Goal: Task Accomplishment & Management: Use online tool/utility

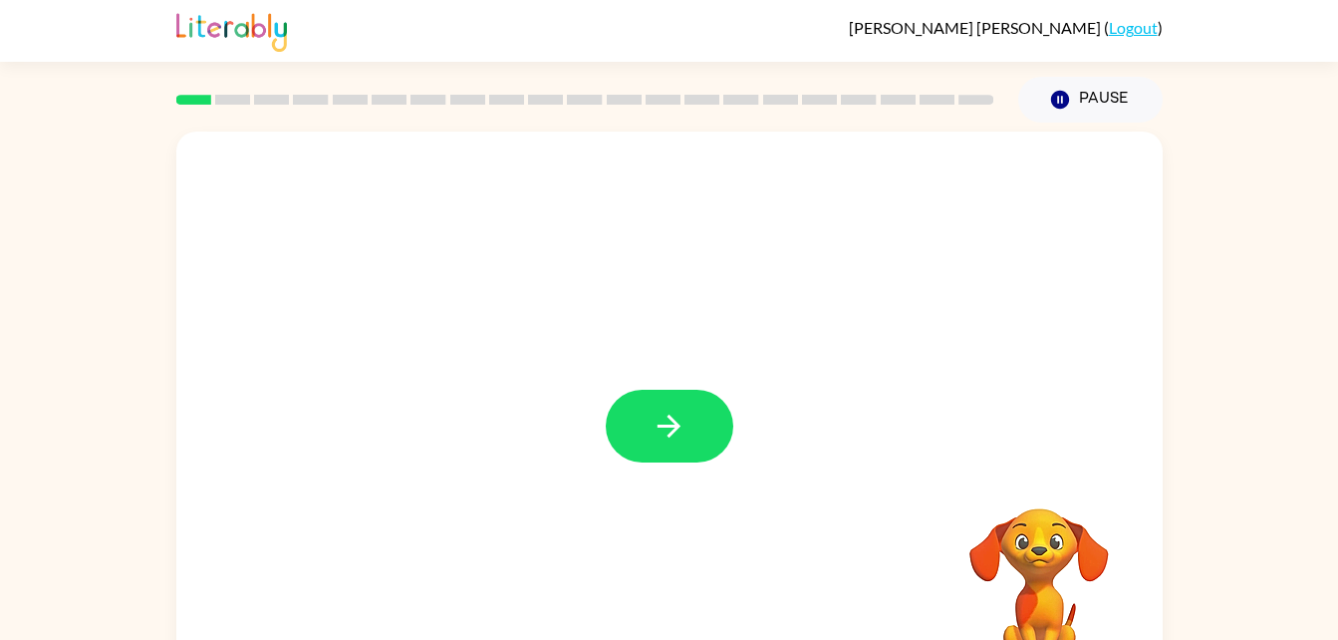
click at [320, 111] on div at bounding box center [585, 100] width 842 height 70
click at [662, 428] on icon "button" at bounding box center [669, 426] width 23 height 23
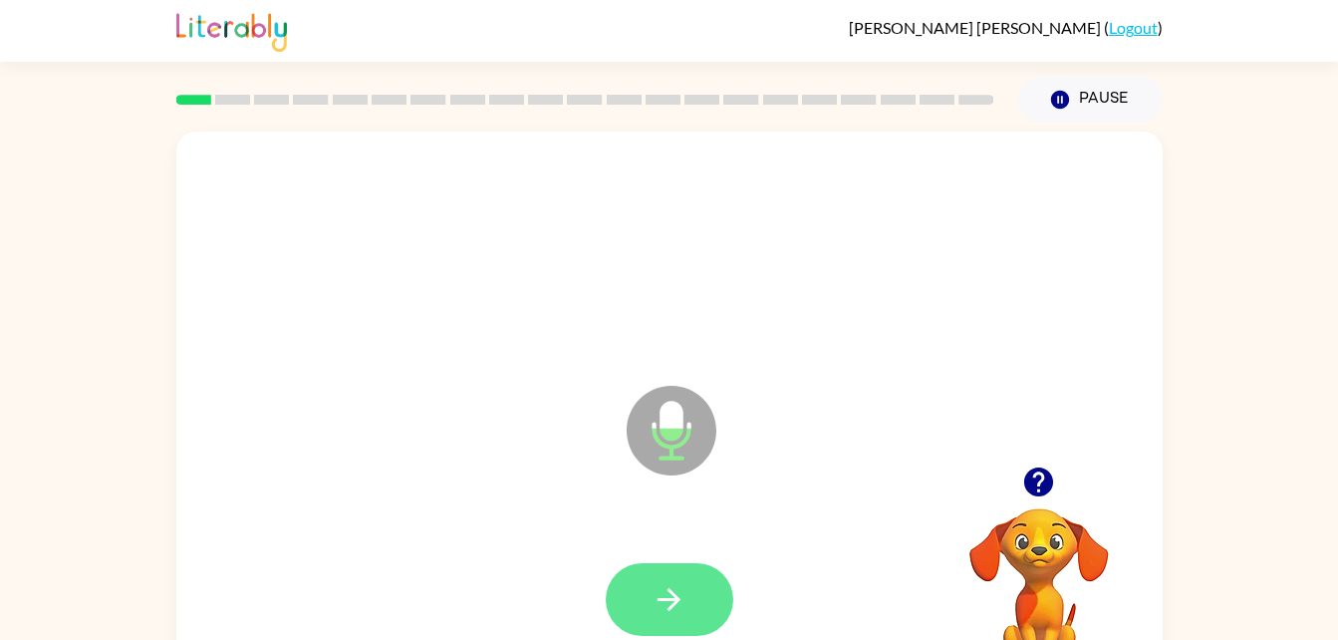
click at [676, 589] on icon "button" at bounding box center [669, 599] width 35 height 35
click at [684, 590] on icon "button" at bounding box center [669, 599] width 35 height 35
drag, startPoint x: 673, startPoint y: 630, endPoint x: 631, endPoint y: 582, distance: 63.6
click at [631, 582] on button "button" at bounding box center [670, 599] width 128 height 73
click at [689, 602] on button "button" at bounding box center [670, 599] width 128 height 73
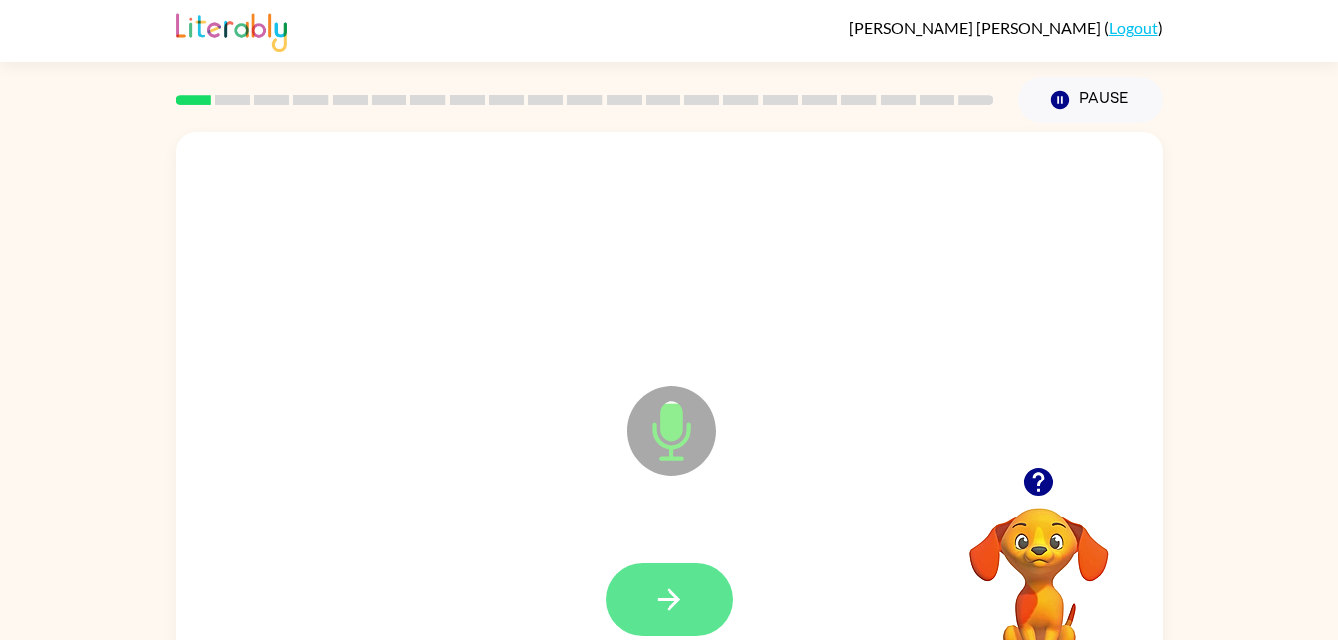
click at [694, 609] on button "button" at bounding box center [670, 599] width 128 height 73
click at [680, 606] on icon "button" at bounding box center [669, 599] width 35 height 35
click at [697, 589] on button "button" at bounding box center [670, 599] width 128 height 73
click at [700, 586] on button "button" at bounding box center [670, 599] width 128 height 73
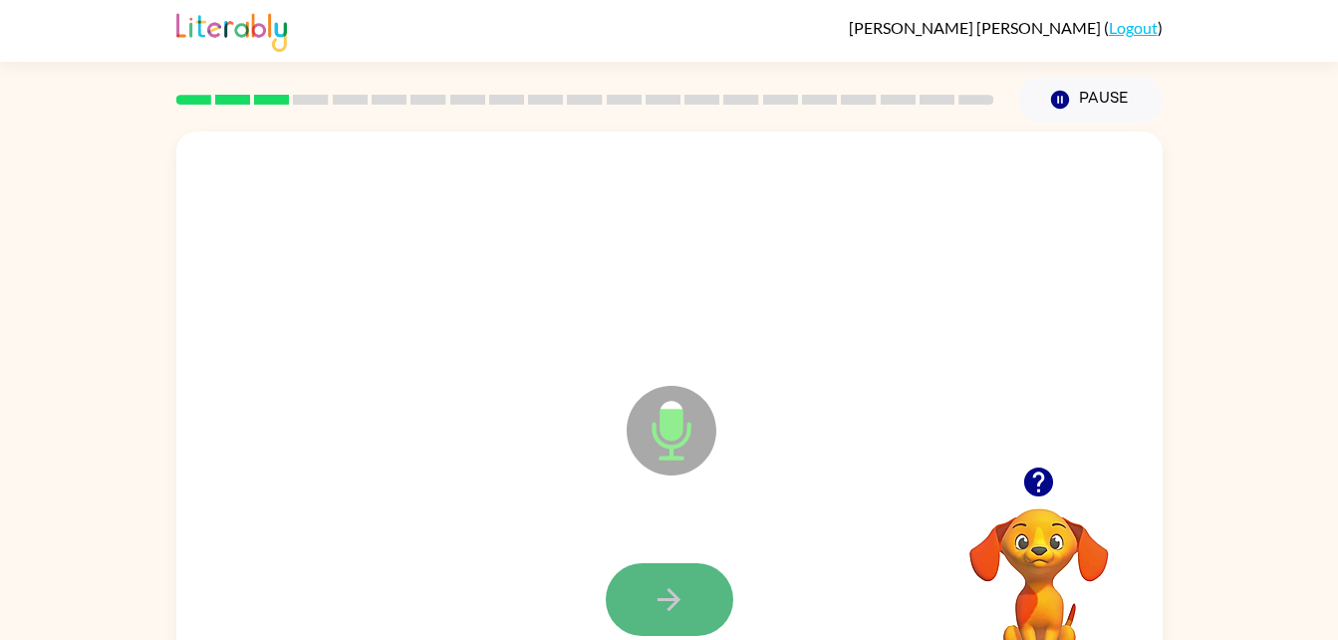
click at [696, 591] on button "button" at bounding box center [670, 599] width 128 height 73
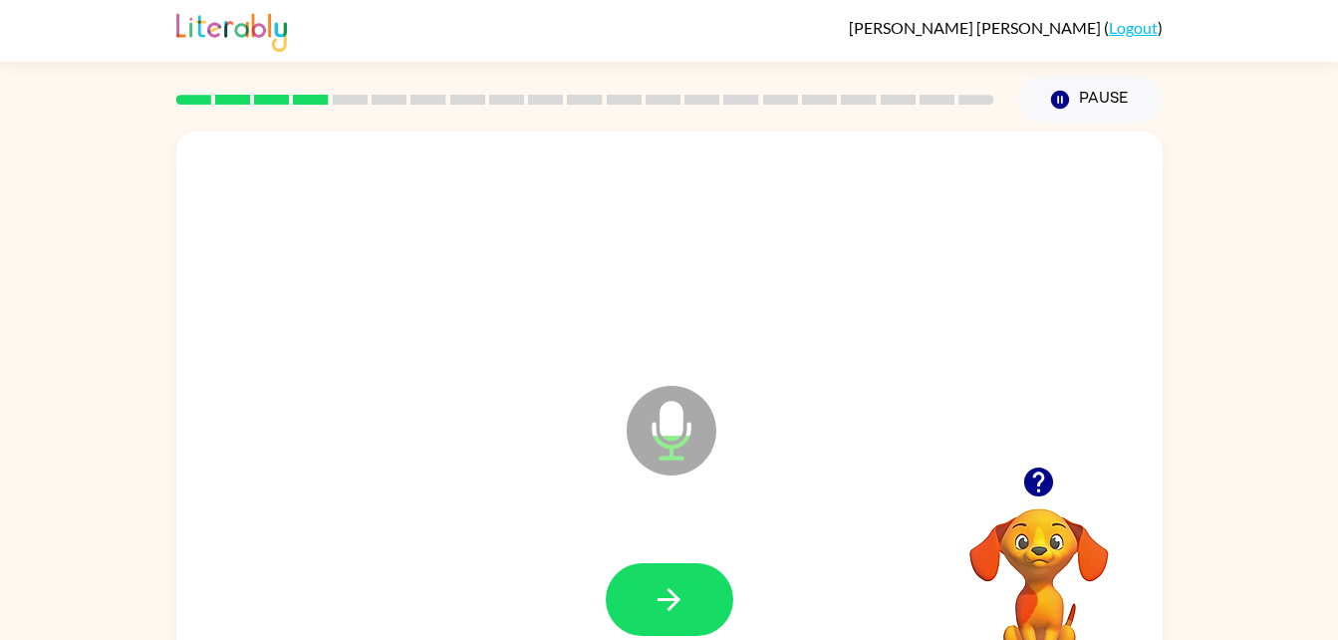
drag, startPoint x: 696, startPoint y: 591, endPoint x: 651, endPoint y: 584, distance: 45.4
click at [651, 584] on button "button" at bounding box center [670, 599] width 128 height 73
click at [679, 613] on icon "button" at bounding box center [669, 599] width 35 height 35
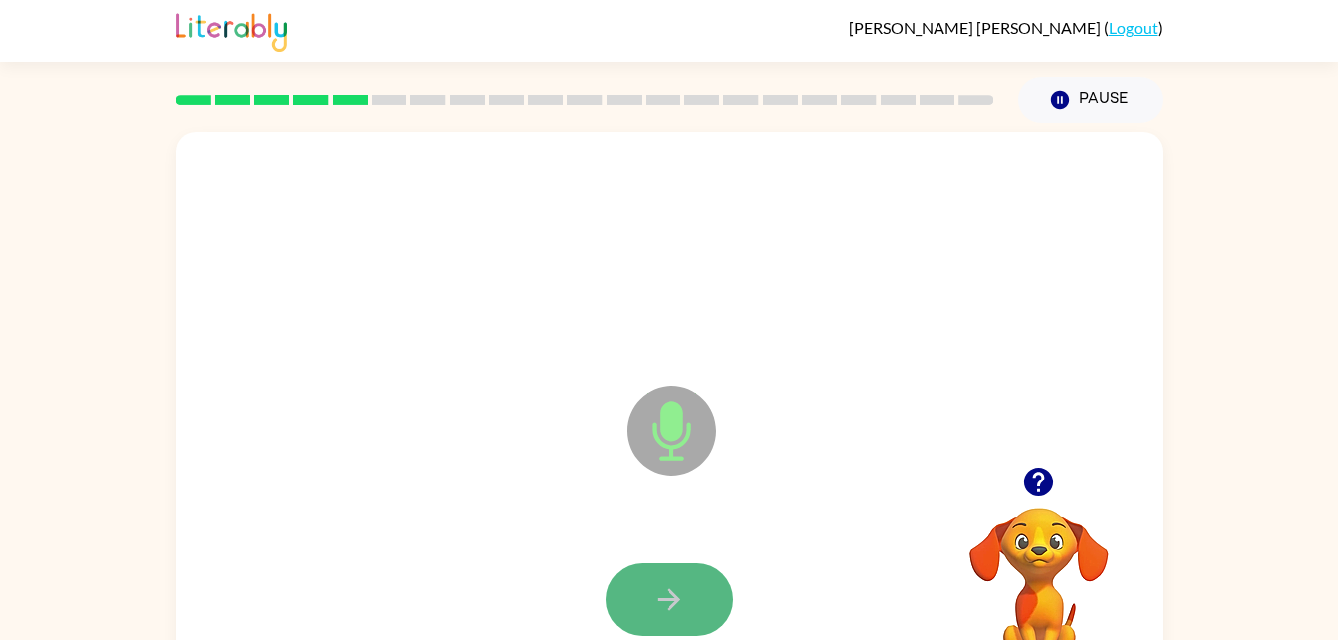
click at [688, 609] on button "button" at bounding box center [670, 599] width 128 height 73
drag, startPoint x: 688, startPoint y: 609, endPoint x: 650, endPoint y: 612, distance: 38.0
click at [650, 612] on button "button" at bounding box center [670, 599] width 128 height 73
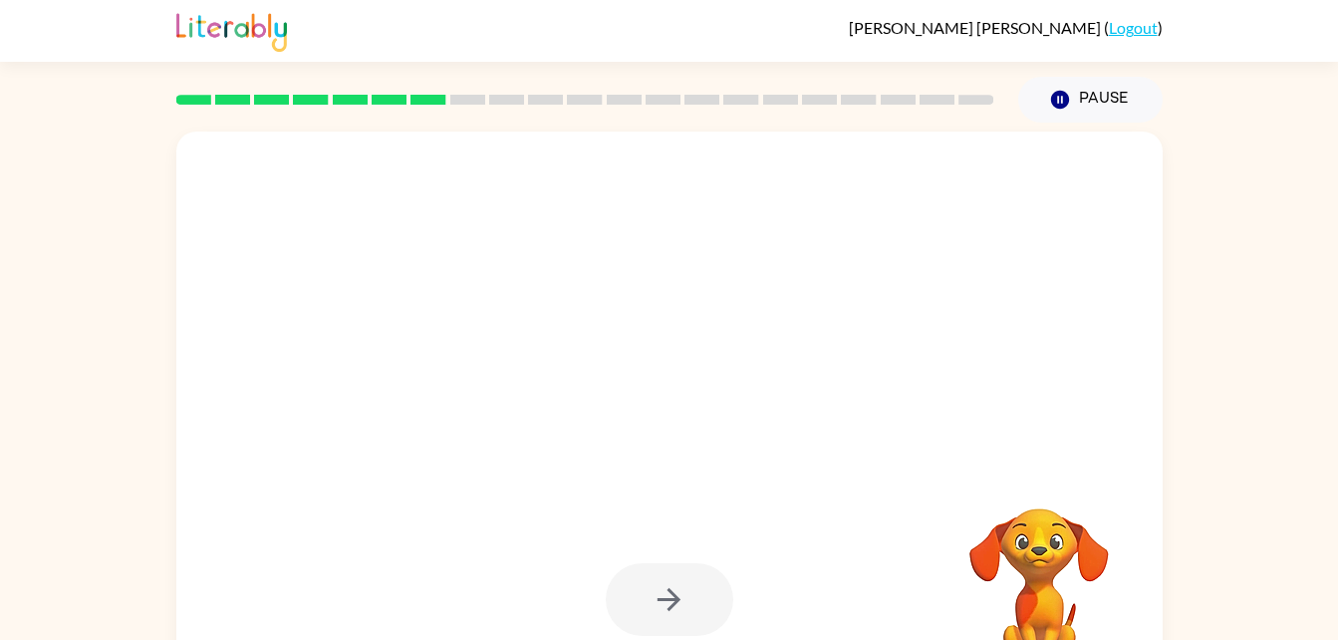
click at [650, 612] on div at bounding box center [670, 599] width 128 height 73
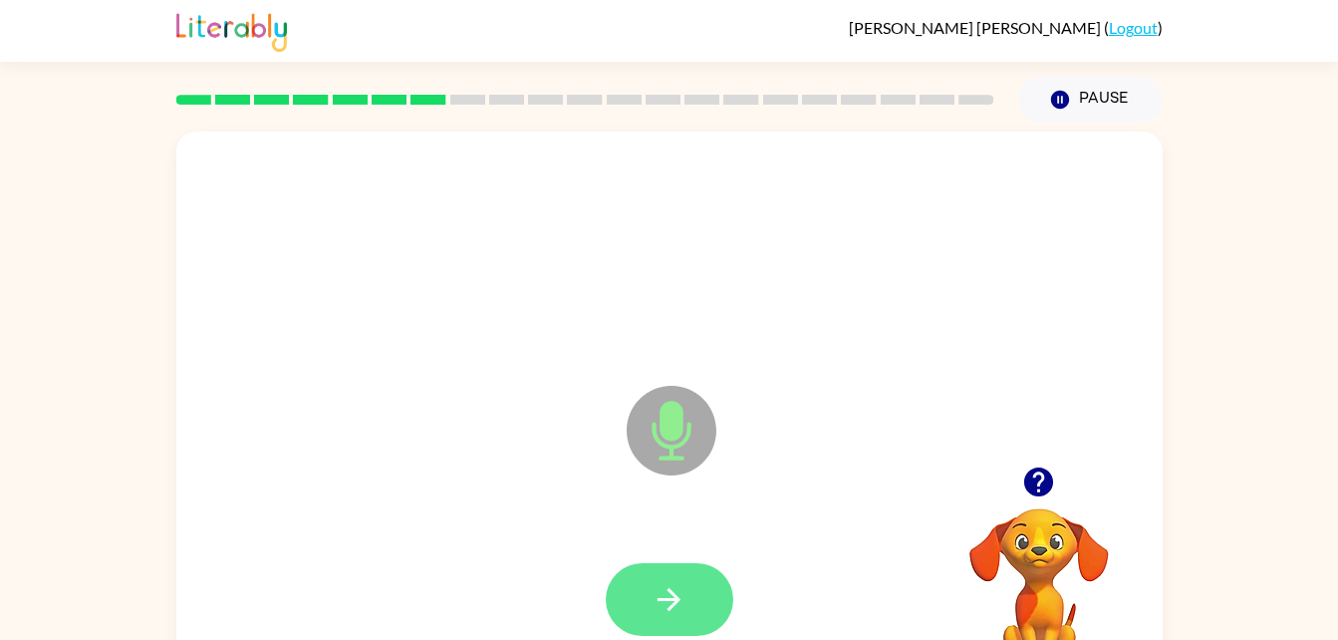
click at [643, 595] on button "button" at bounding box center [670, 599] width 128 height 73
click at [665, 592] on icon "button" at bounding box center [669, 599] width 35 height 35
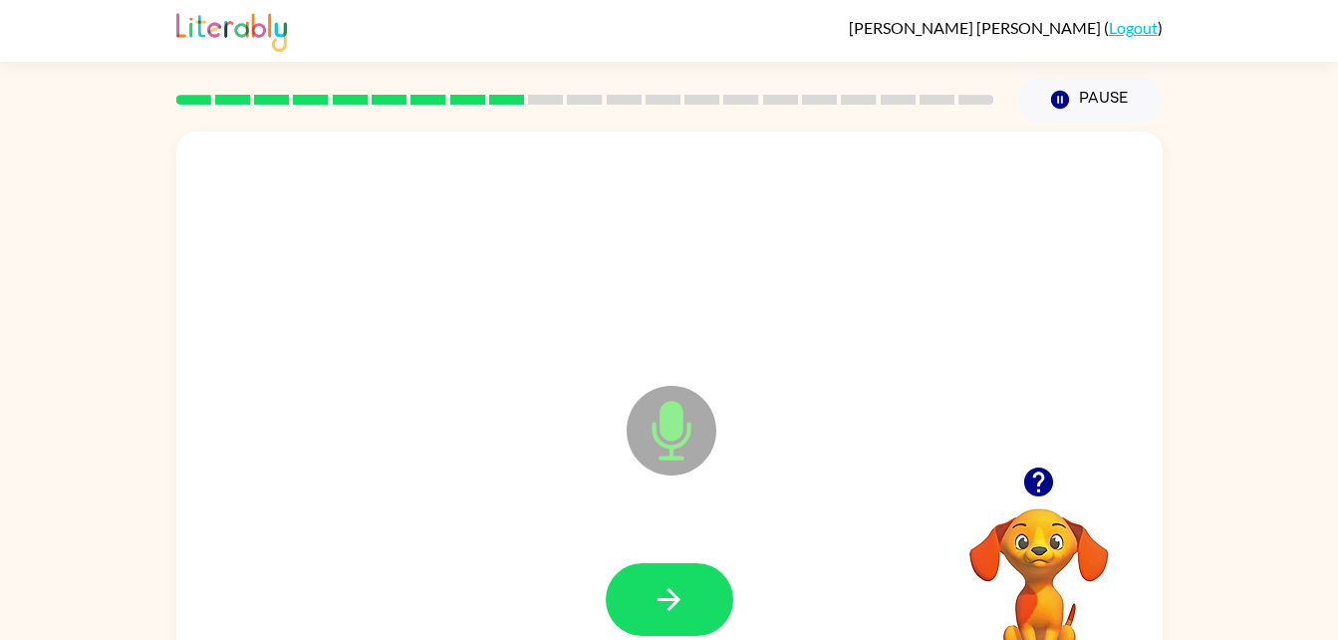
click at [665, 592] on icon "button" at bounding box center [669, 599] width 35 height 35
click at [668, 619] on button "button" at bounding box center [670, 599] width 128 height 73
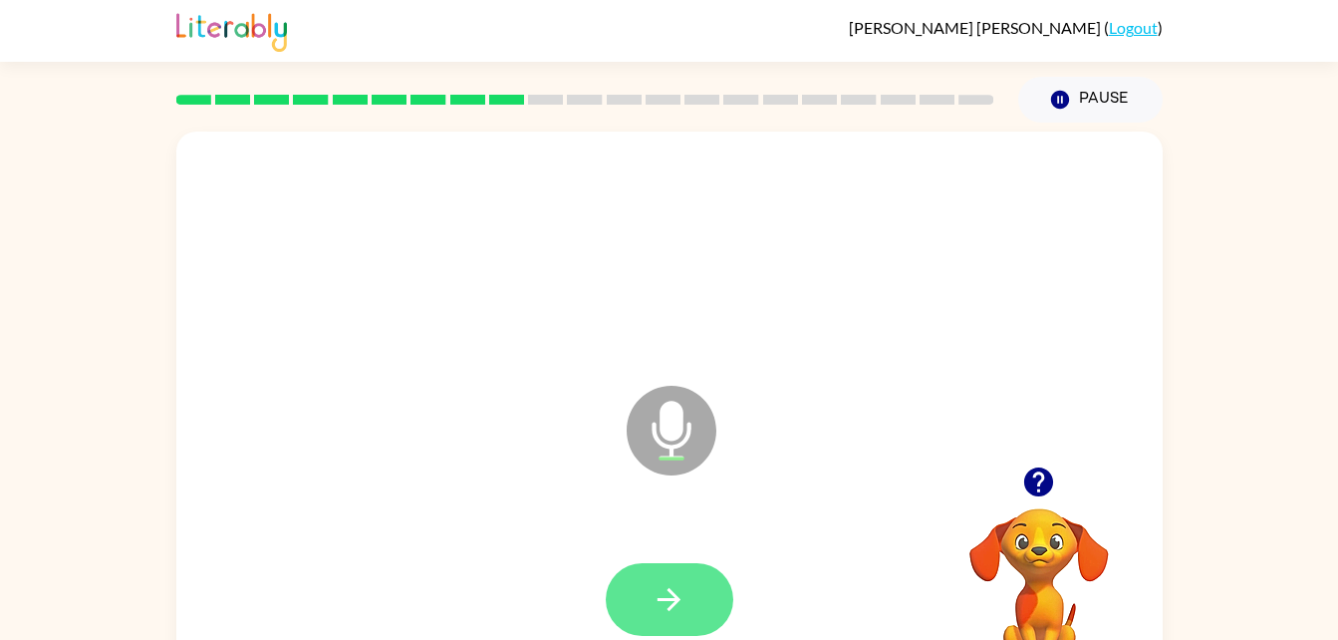
click at [682, 601] on icon "button" at bounding box center [669, 599] width 35 height 35
click at [684, 601] on icon "button" at bounding box center [669, 599] width 35 height 35
click at [696, 603] on button "button" at bounding box center [670, 599] width 128 height 73
click at [672, 586] on icon "button" at bounding box center [669, 599] width 35 height 35
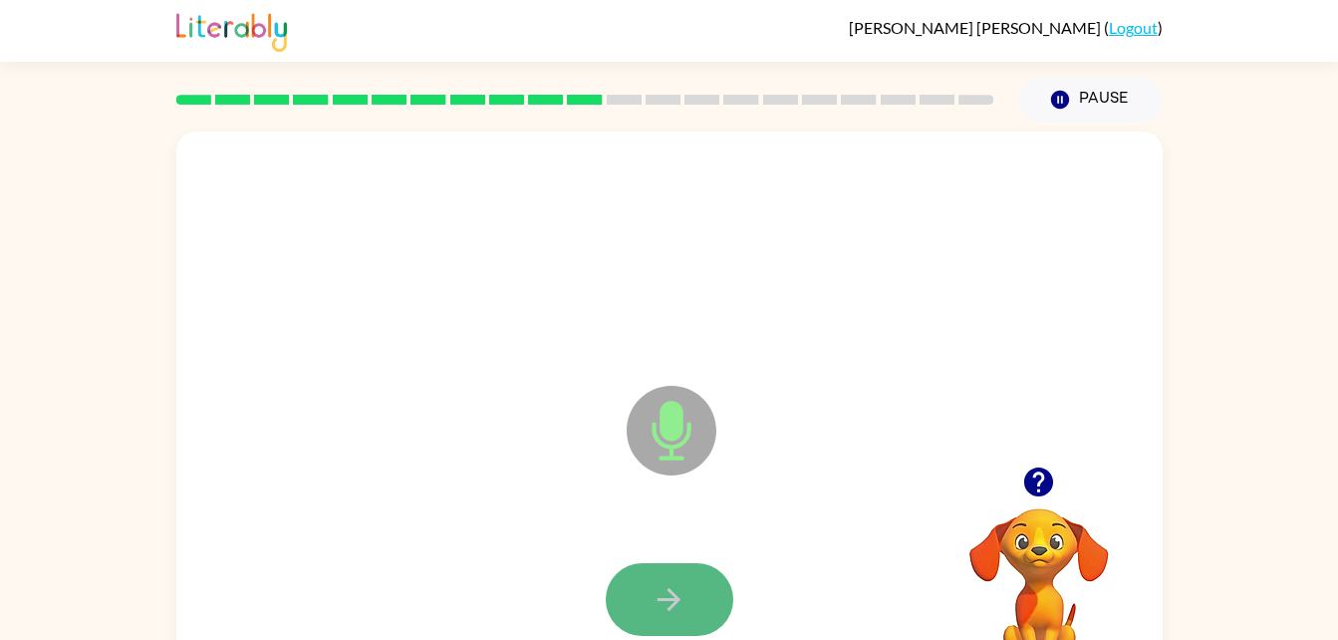
click at [683, 588] on icon "button" at bounding box center [669, 599] width 35 height 35
click at [666, 612] on icon "button" at bounding box center [669, 599] width 35 height 35
click at [676, 617] on button "button" at bounding box center [670, 599] width 128 height 73
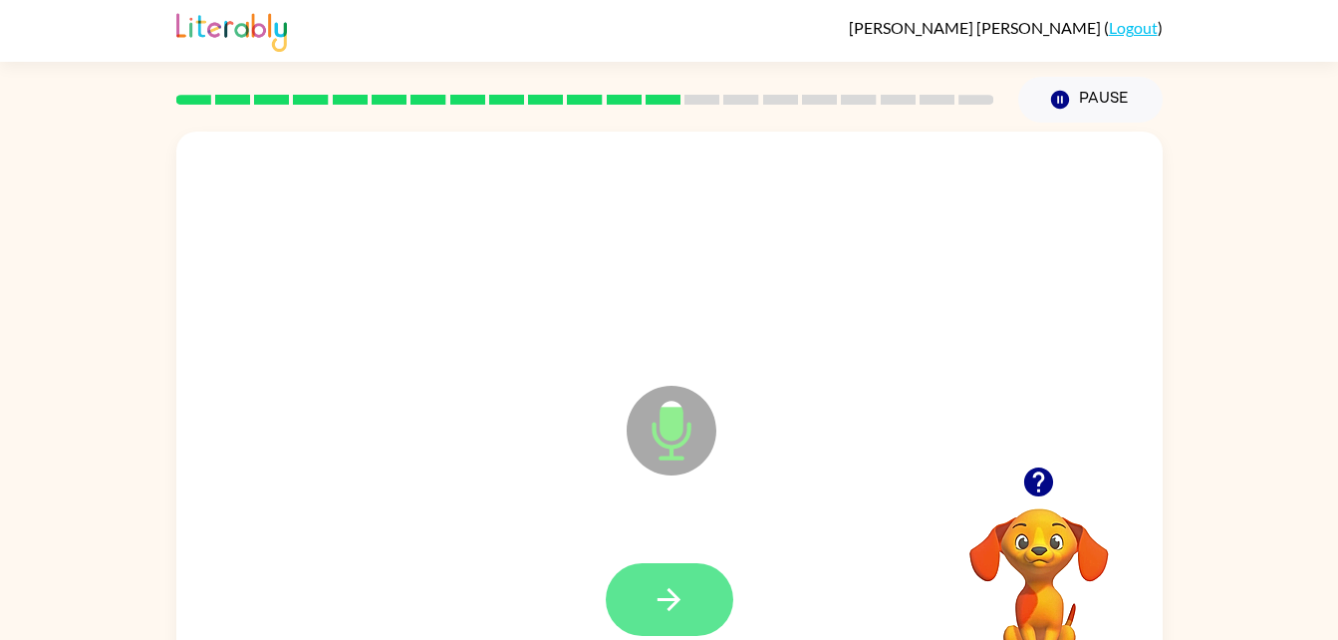
click at [669, 598] on icon "button" at bounding box center [669, 599] width 23 height 23
drag, startPoint x: 669, startPoint y: 596, endPoint x: 627, endPoint y: 592, distance: 42.0
click at [627, 592] on button "button" at bounding box center [670, 599] width 128 height 73
click at [646, 588] on button "button" at bounding box center [670, 599] width 128 height 73
click at [641, 605] on button "button" at bounding box center [670, 599] width 128 height 73
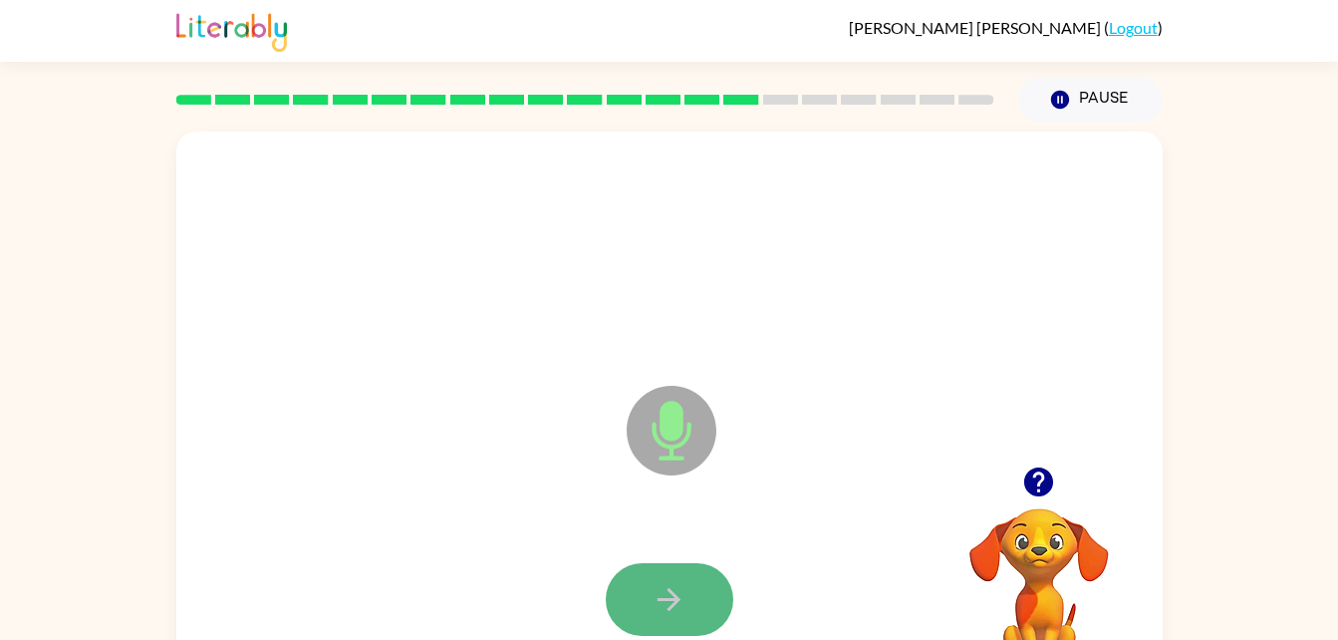
drag, startPoint x: 641, startPoint y: 605, endPoint x: 620, endPoint y: 596, distance: 22.8
click at [620, 596] on button "button" at bounding box center [670, 599] width 128 height 73
drag, startPoint x: 668, startPoint y: 599, endPoint x: 642, endPoint y: 594, distance: 26.4
click at [642, 594] on button "button" at bounding box center [670, 599] width 128 height 73
drag, startPoint x: 642, startPoint y: 594, endPoint x: 626, endPoint y: 597, distance: 16.2
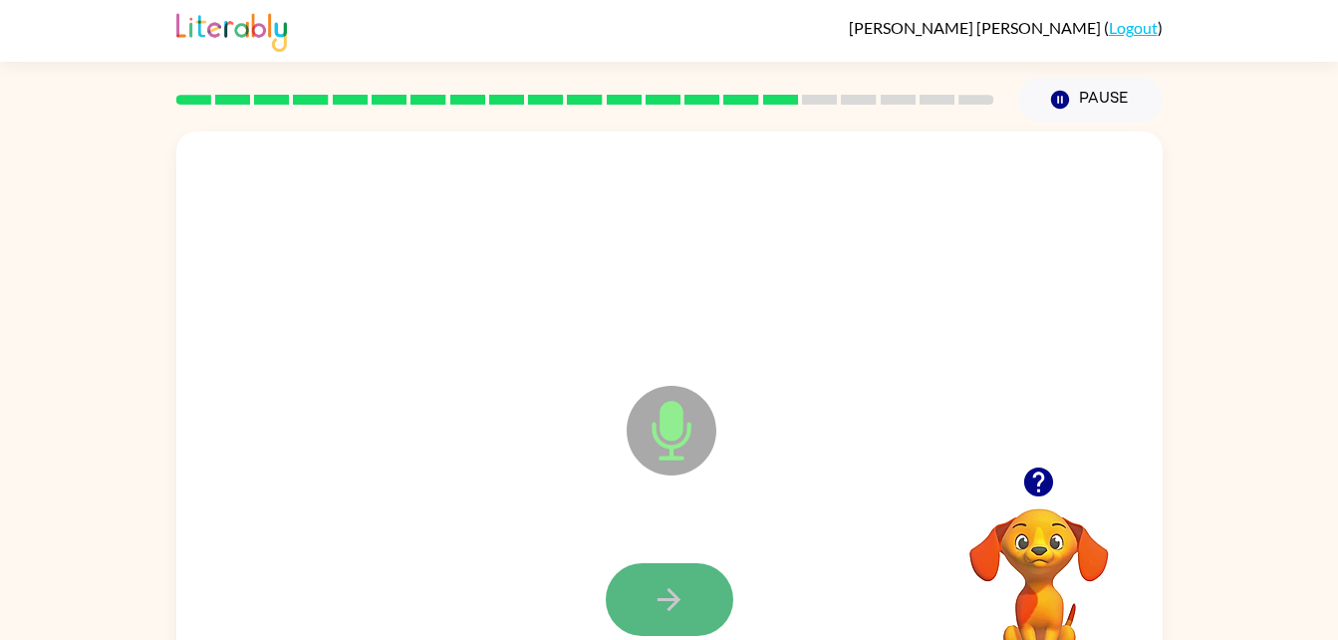
click at [626, 597] on button "button" at bounding box center [670, 599] width 128 height 73
click at [688, 621] on button "button" at bounding box center [670, 599] width 128 height 73
click at [701, 592] on button "button" at bounding box center [670, 599] width 128 height 73
click at [701, 597] on button "button" at bounding box center [670, 599] width 128 height 73
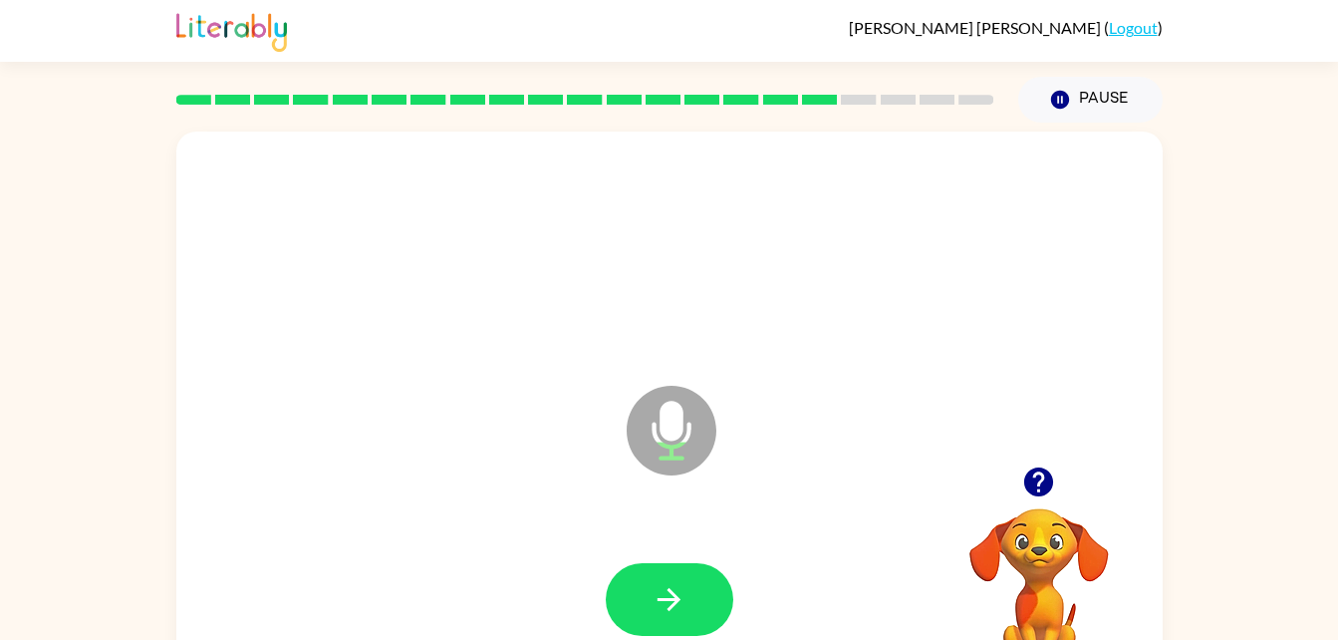
drag, startPoint x: 703, startPoint y: 596, endPoint x: 678, endPoint y: 596, distance: 24.9
click at [678, 596] on icon "button" at bounding box center [669, 599] width 35 height 35
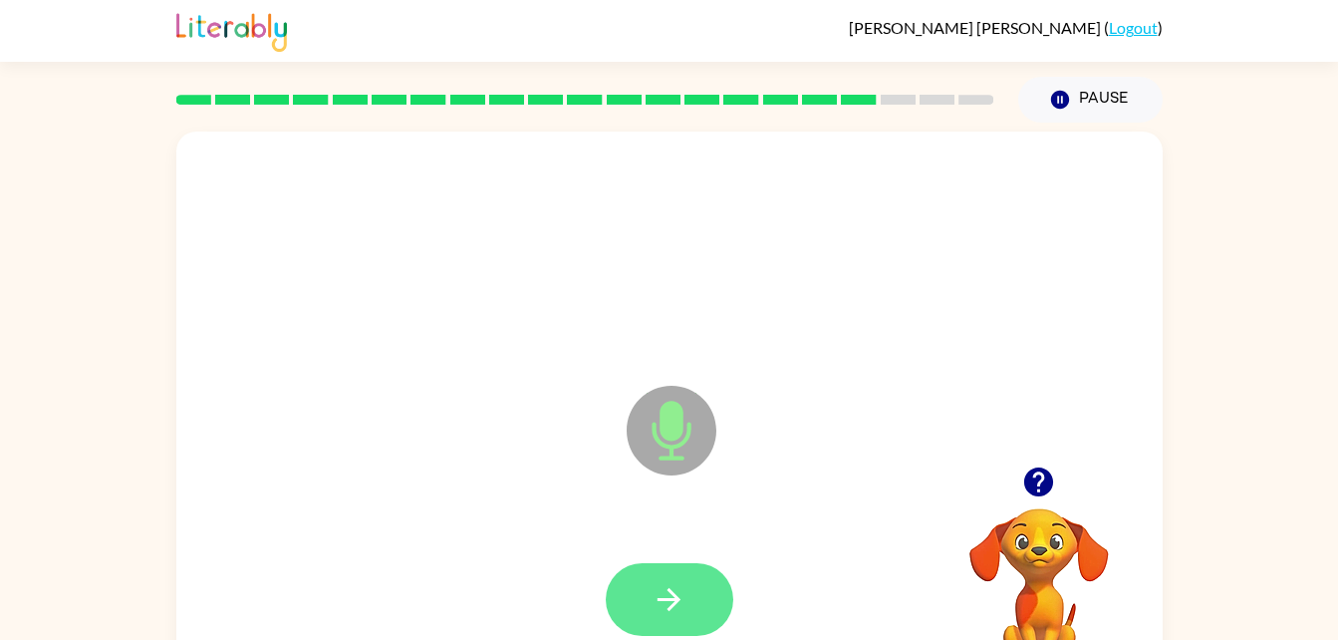
click at [687, 589] on button "button" at bounding box center [670, 599] width 128 height 73
click at [1022, 551] on video "Your browser must support playing .mp4 files to use Literably. Please try using…" at bounding box center [1039, 576] width 199 height 199
click at [661, 601] on icon "button" at bounding box center [669, 599] width 35 height 35
click at [653, 600] on icon "button" at bounding box center [669, 599] width 35 height 35
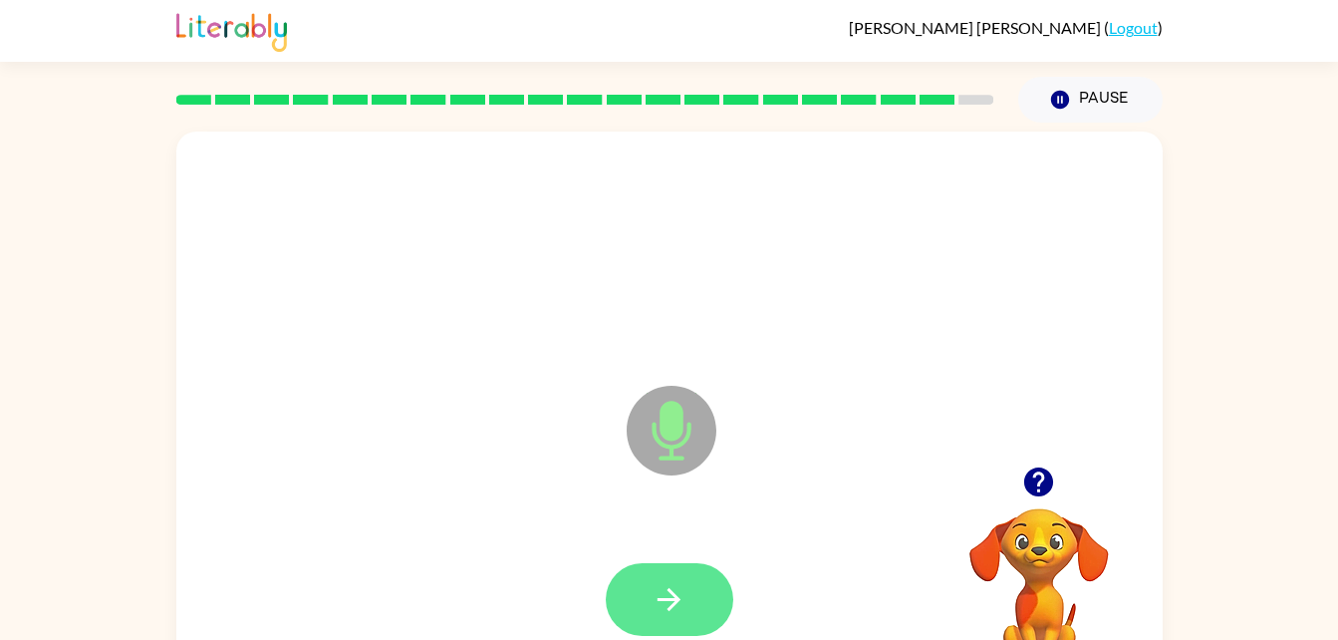
click at [672, 605] on icon "button" at bounding box center [669, 599] width 23 height 23
click at [678, 607] on icon "button" at bounding box center [669, 599] width 35 height 35
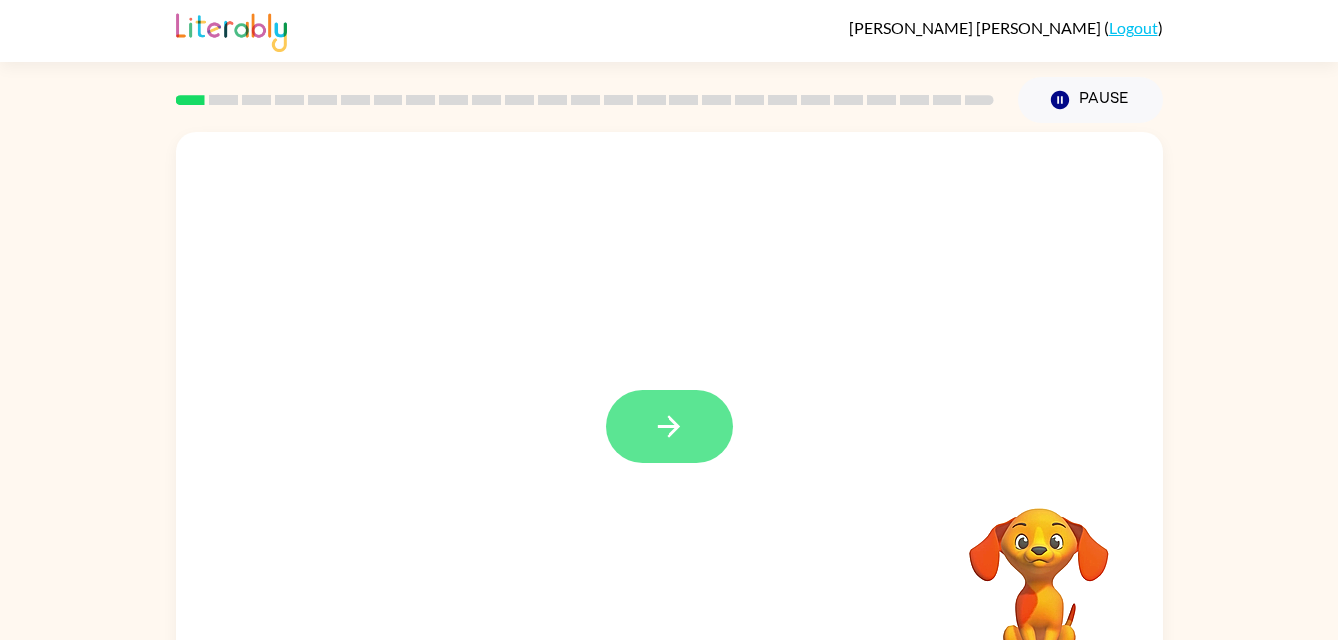
click at [648, 406] on button "button" at bounding box center [670, 426] width 128 height 73
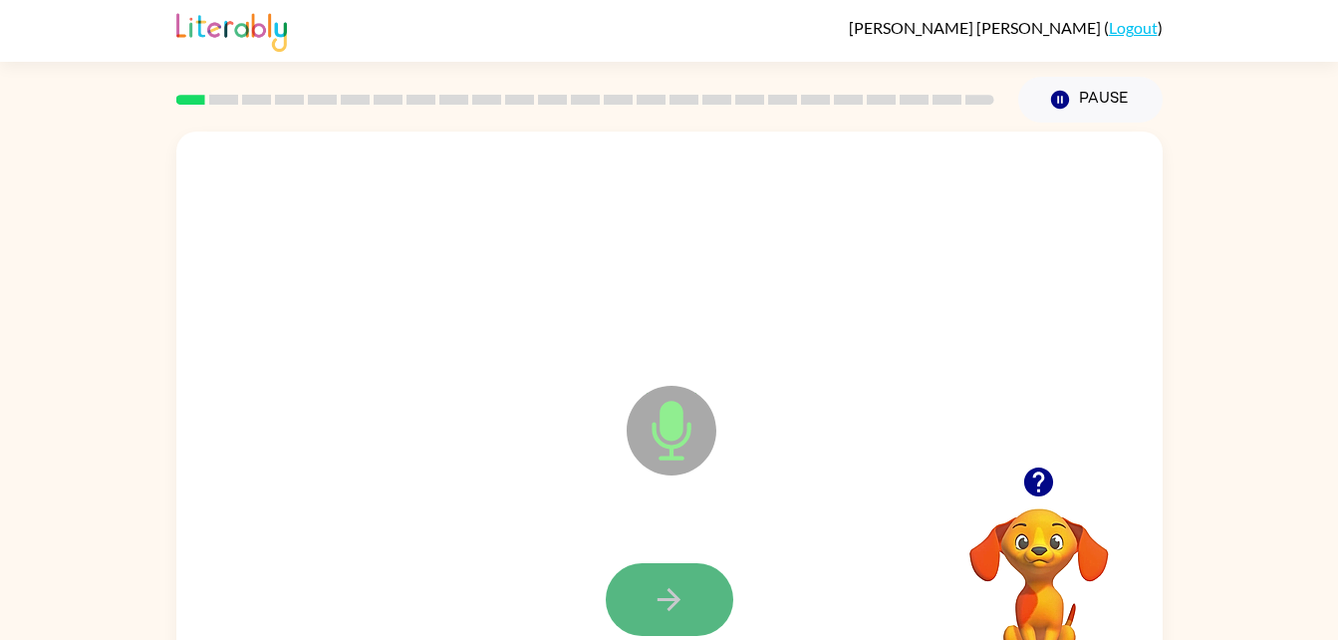
click at [713, 594] on button "button" at bounding box center [670, 599] width 128 height 73
drag, startPoint x: 713, startPoint y: 594, endPoint x: 667, endPoint y: 595, distance: 45.9
click at [667, 595] on icon "button" at bounding box center [669, 599] width 35 height 35
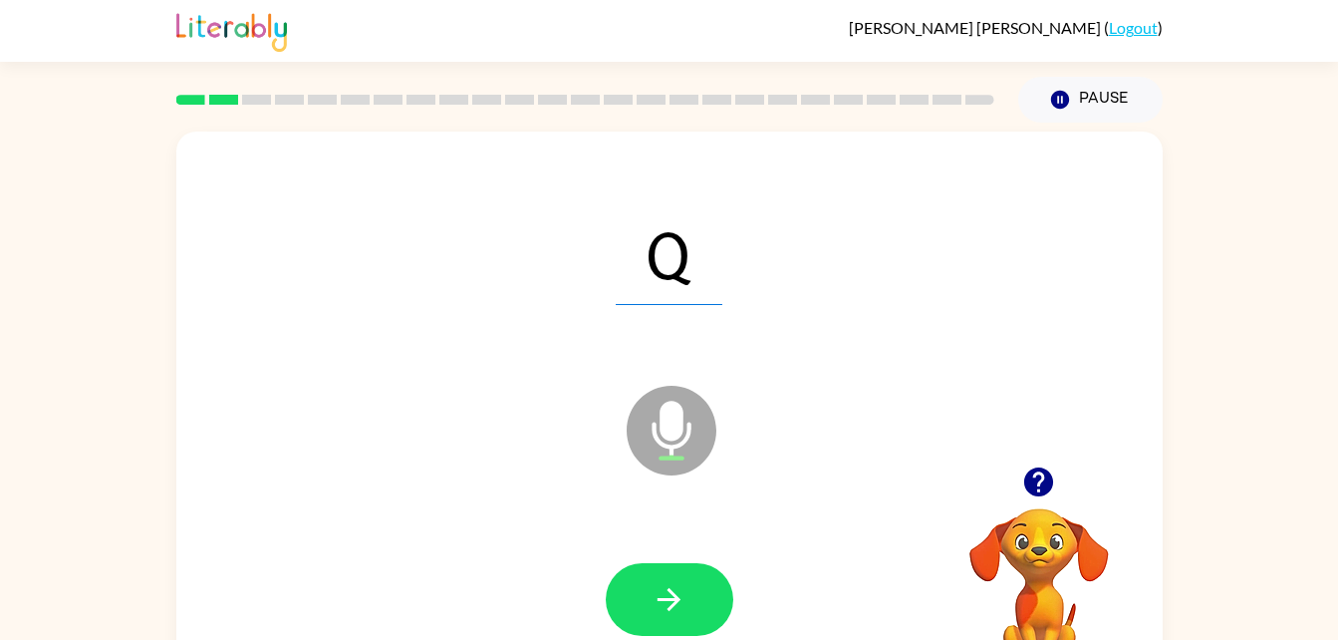
drag, startPoint x: 667, startPoint y: 595, endPoint x: 643, endPoint y: 590, distance: 24.4
click at [643, 590] on button "button" at bounding box center [670, 599] width 128 height 73
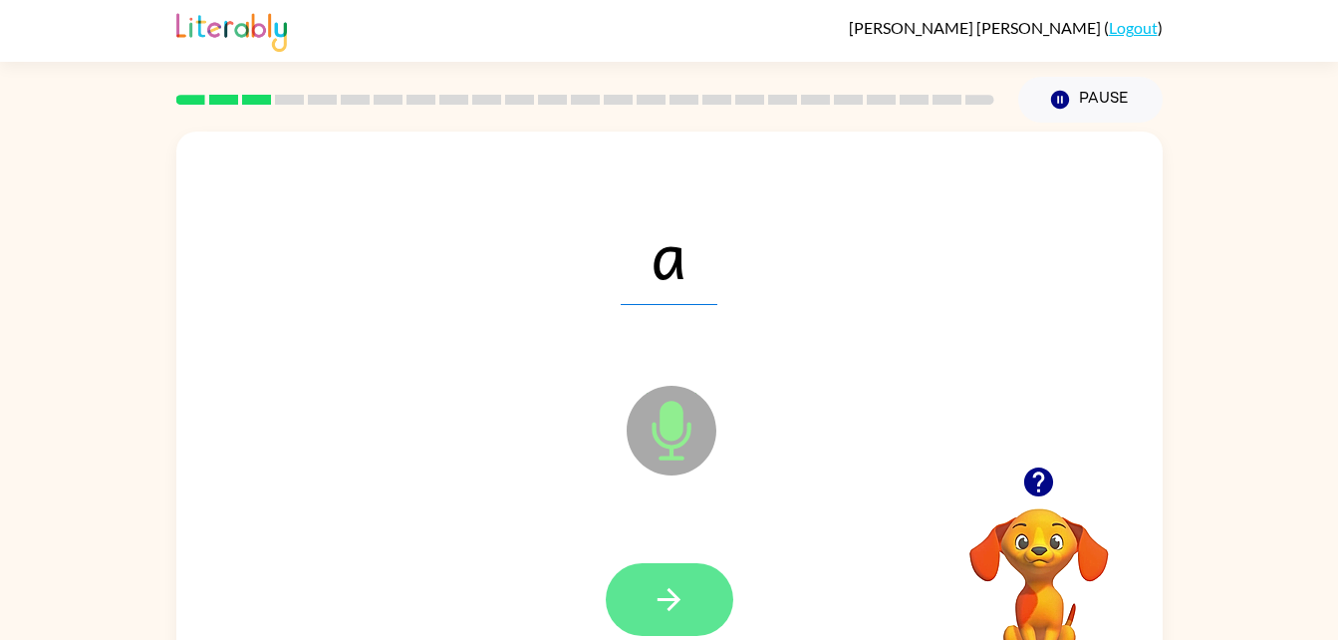
click at [691, 604] on button "button" at bounding box center [670, 599] width 128 height 73
click at [691, 613] on button "button" at bounding box center [670, 599] width 128 height 73
click at [699, 625] on button "button" at bounding box center [670, 599] width 128 height 73
click at [686, 589] on icon "button" at bounding box center [669, 599] width 35 height 35
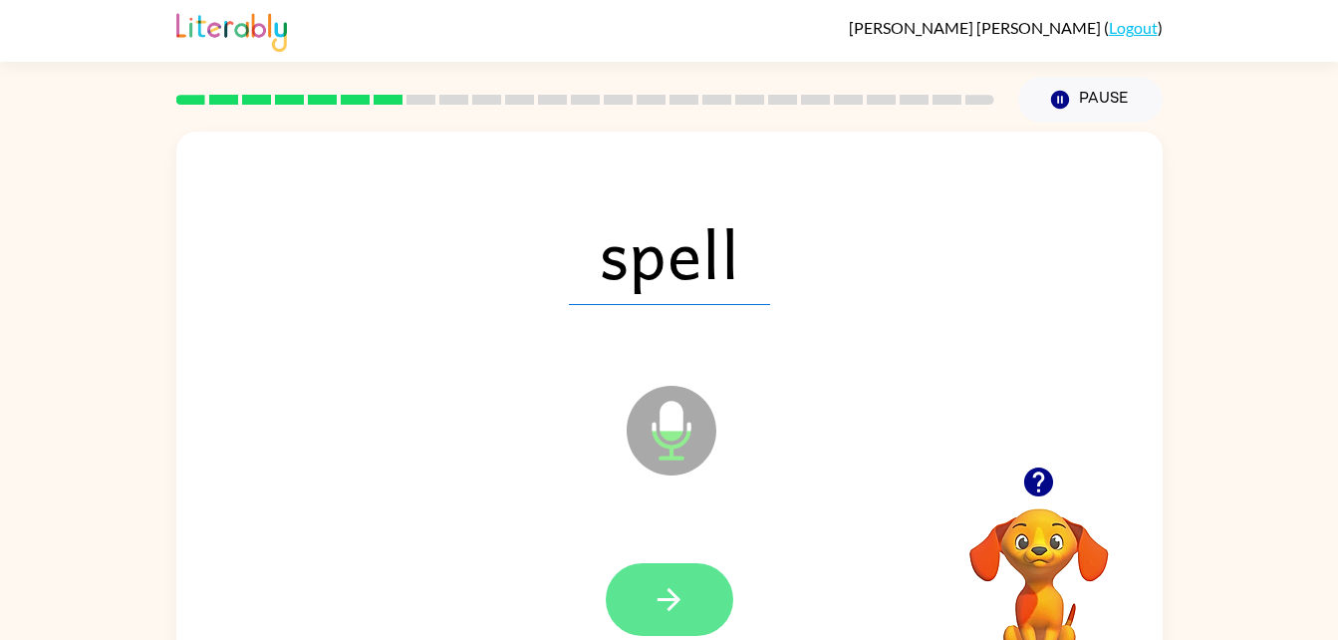
click at [682, 589] on icon "button" at bounding box center [669, 599] width 35 height 35
click at [684, 584] on icon "button" at bounding box center [669, 599] width 35 height 35
click at [686, 593] on icon "button" at bounding box center [669, 599] width 35 height 35
click at [677, 595] on icon "button" at bounding box center [669, 599] width 35 height 35
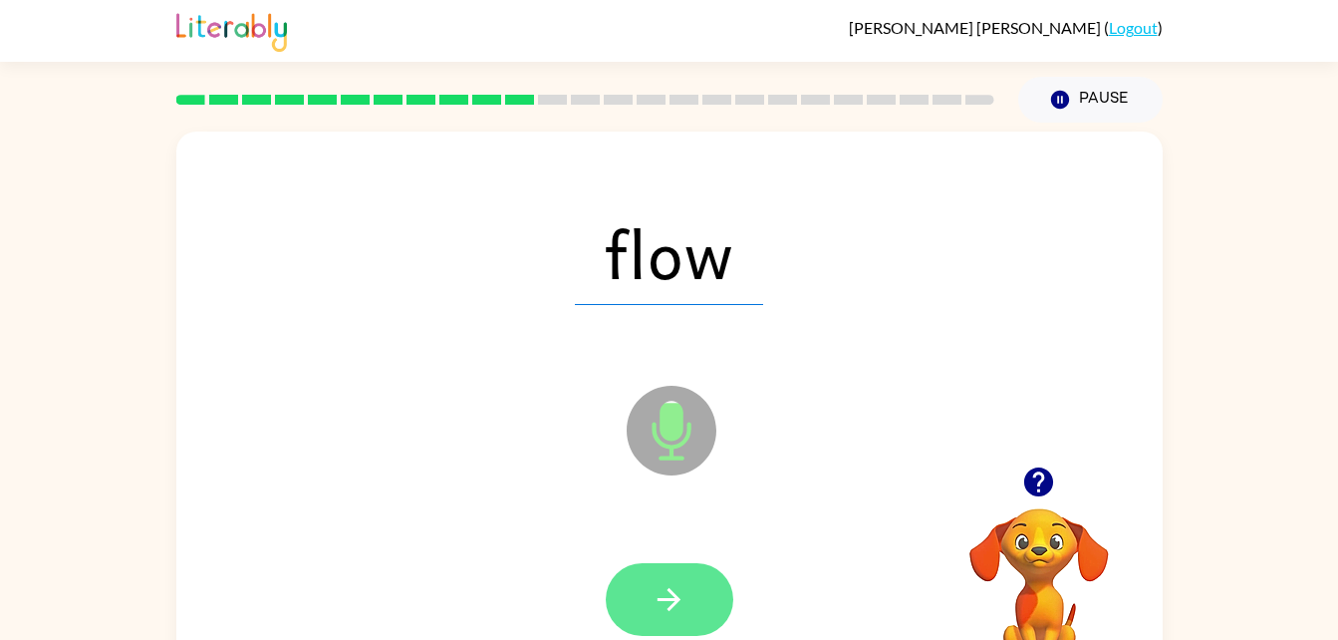
click at [679, 596] on icon "button" at bounding box center [669, 599] width 35 height 35
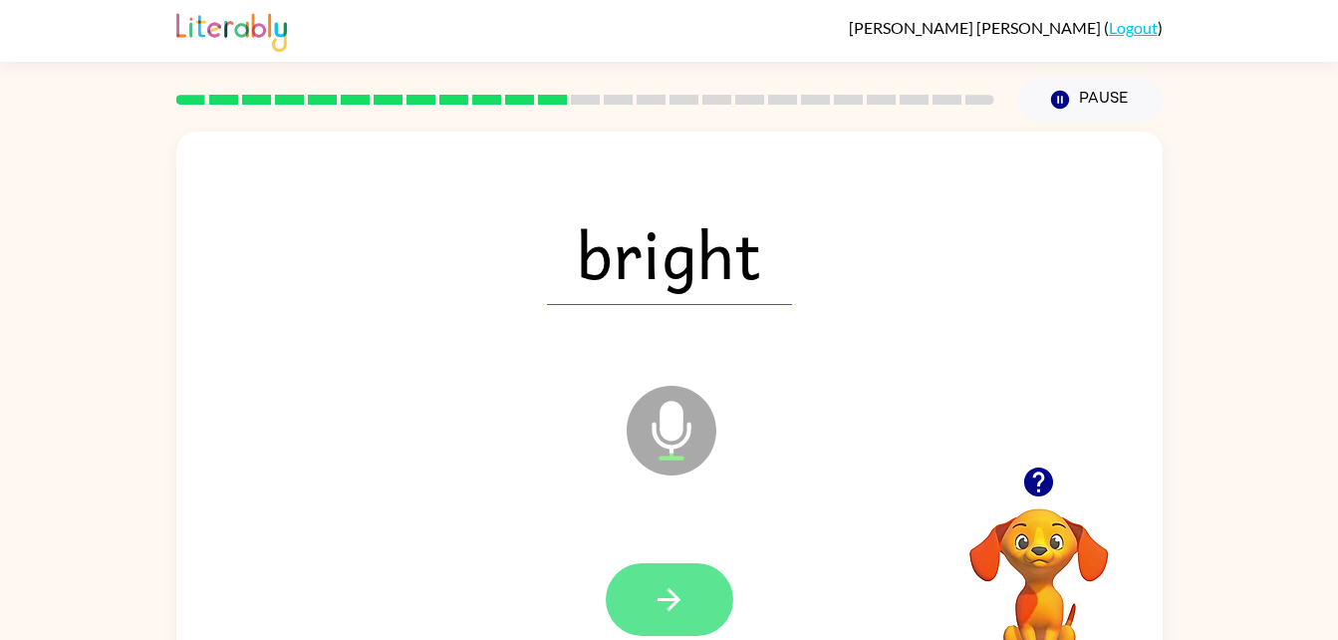
click at [682, 606] on icon "button" at bounding box center [669, 599] width 35 height 35
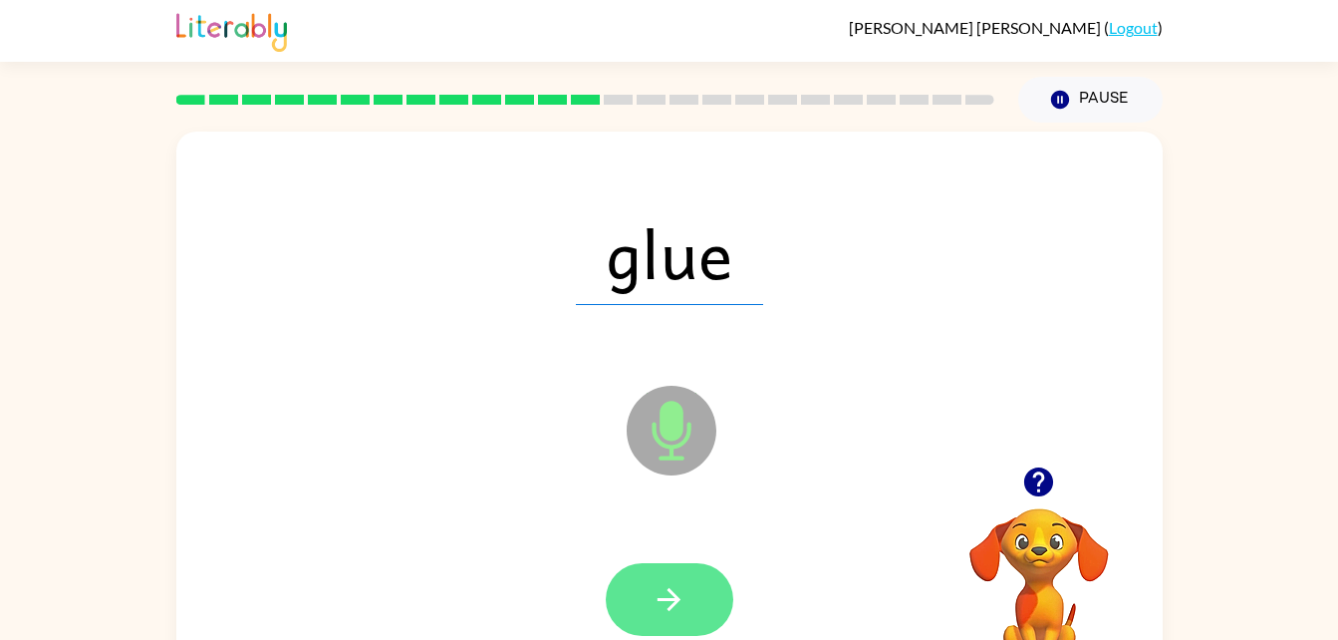
click at [663, 605] on icon "button" at bounding box center [669, 599] width 35 height 35
click at [682, 603] on icon "button" at bounding box center [669, 599] width 35 height 35
click at [712, 586] on button "button" at bounding box center [670, 599] width 128 height 73
click at [692, 598] on button "button" at bounding box center [670, 599] width 128 height 73
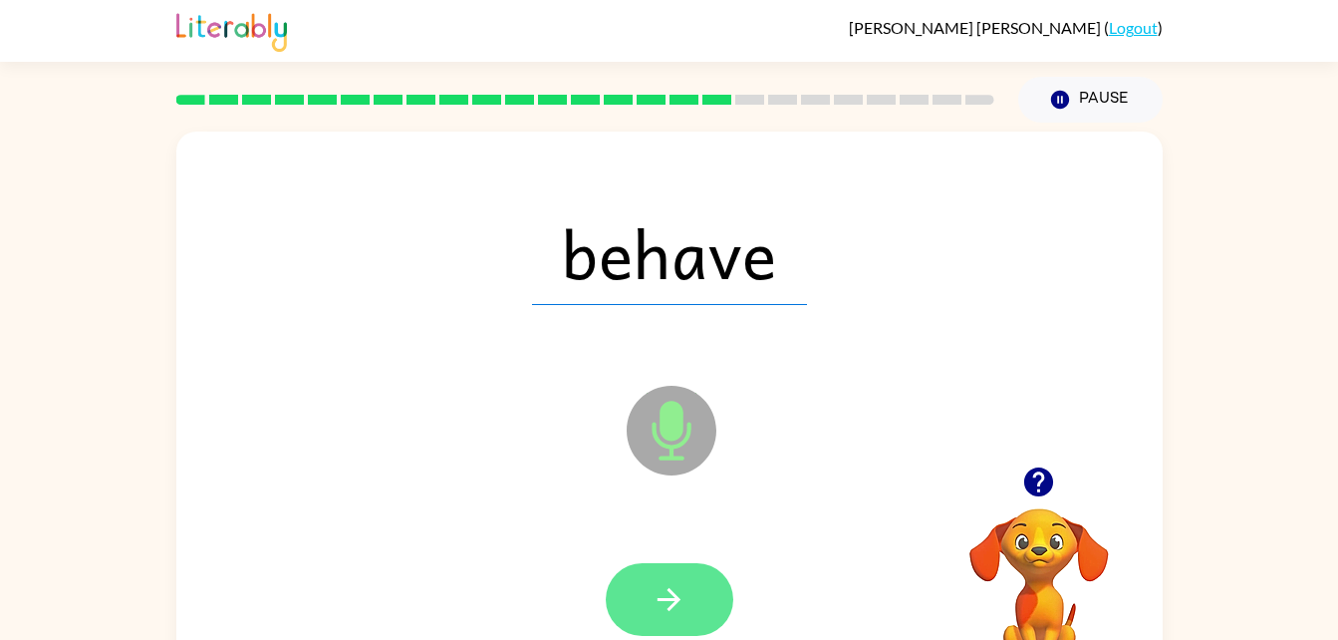
click at [659, 609] on icon "button" at bounding box center [669, 599] width 35 height 35
click at [669, 602] on icon "button" at bounding box center [669, 599] width 35 height 35
click at [645, 599] on button "button" at bounding box center [670, 599] width 128 height 73
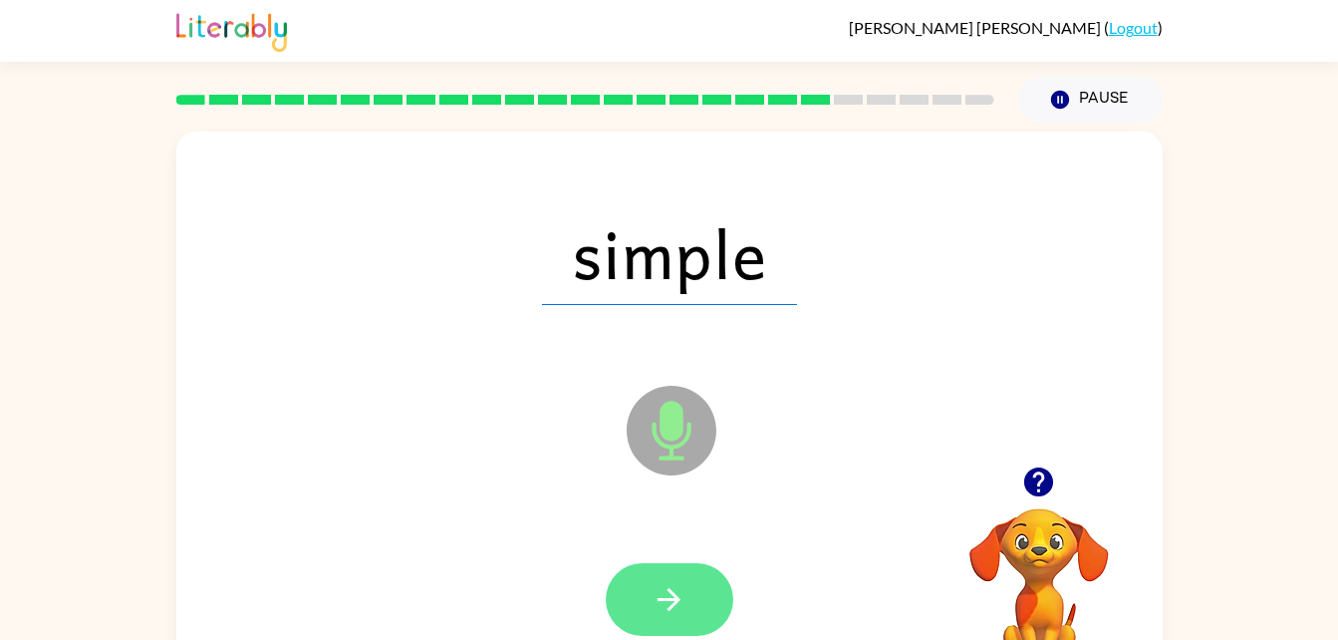
click at [694, 592] on button "button" at bounding box center [670, 599] width 128 height 73
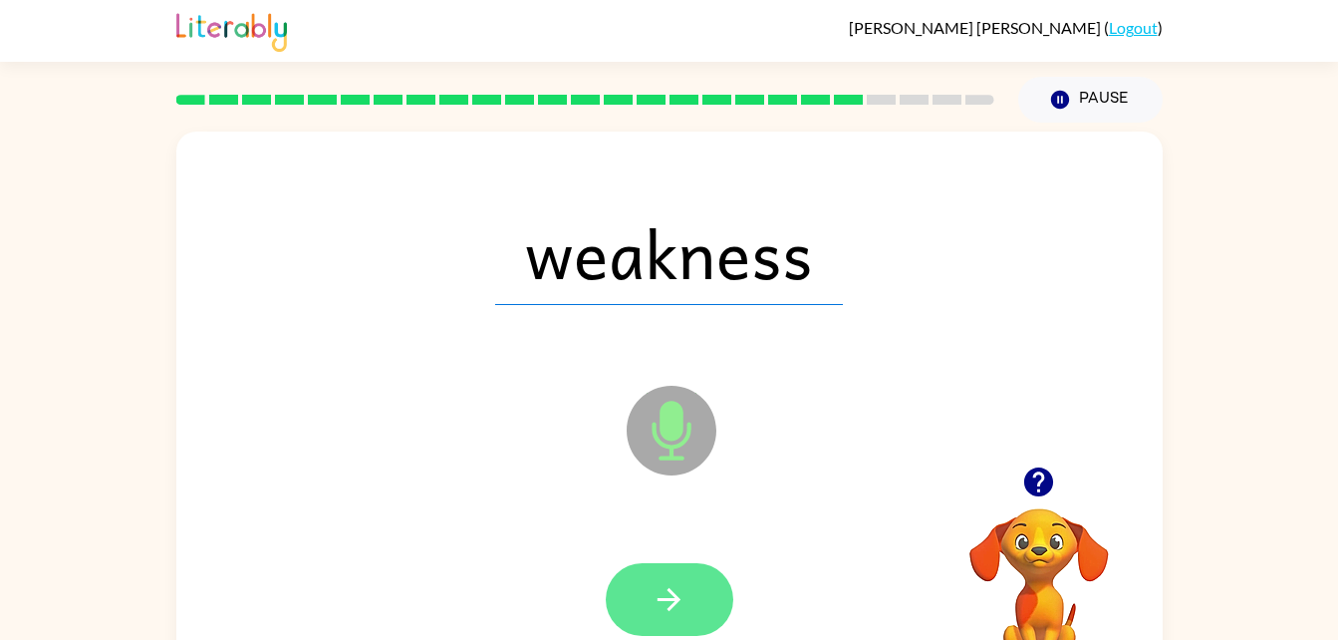
click at [660, 632] on button "button" at bounding box center [670, 599] width 128 height 73
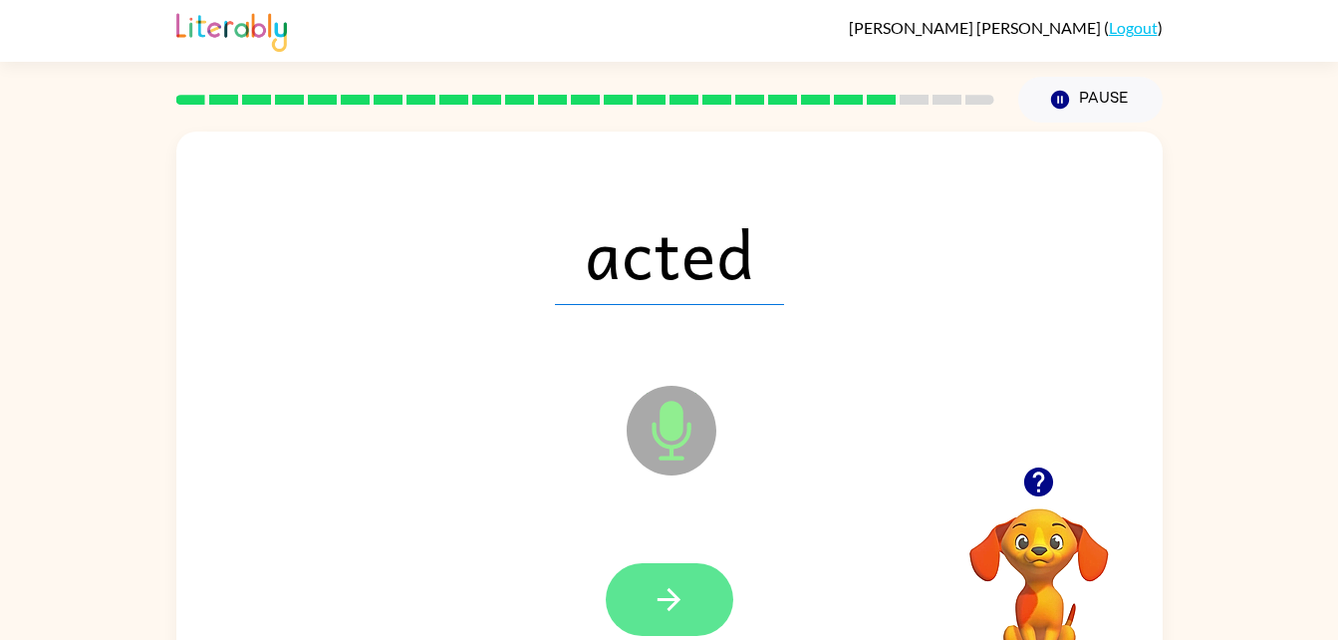
click at [700, 588] on button "button" at bounding box center [670, 599] width 128 height 73
click at [685, 600] on icon "button" at bounding box center [669, 599] width 35 height 35
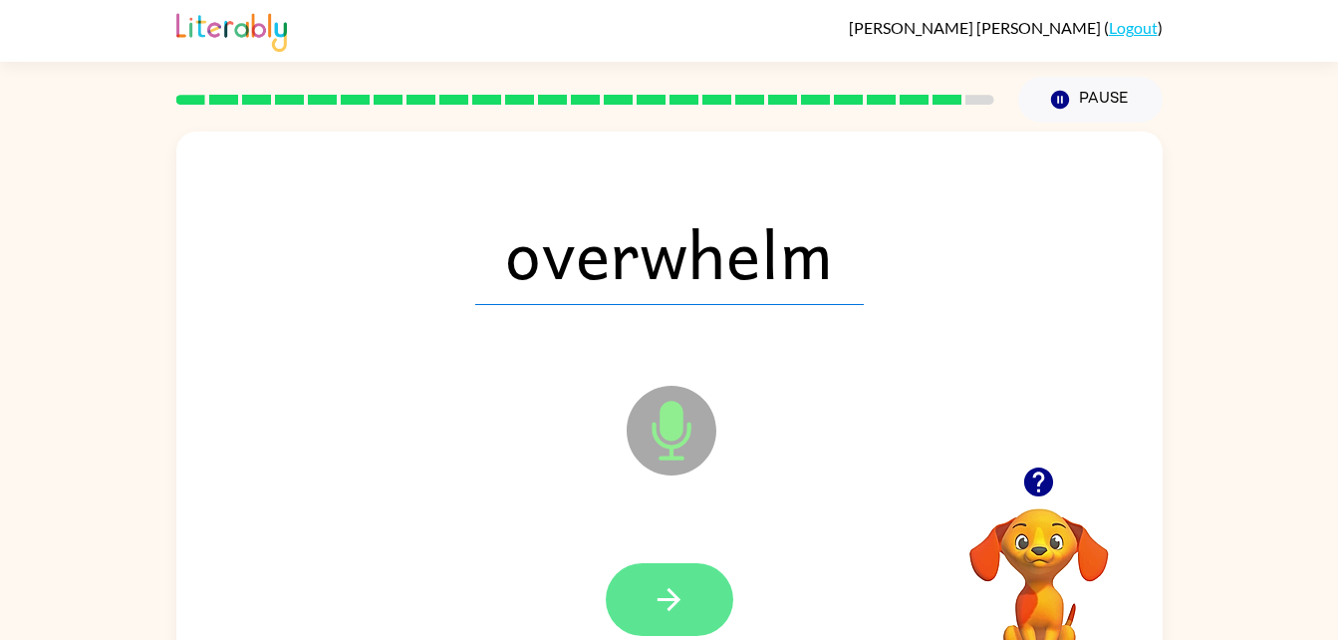
click at [686, 582] on icon "button" at bounding box center [669, 599] width 35 height 35
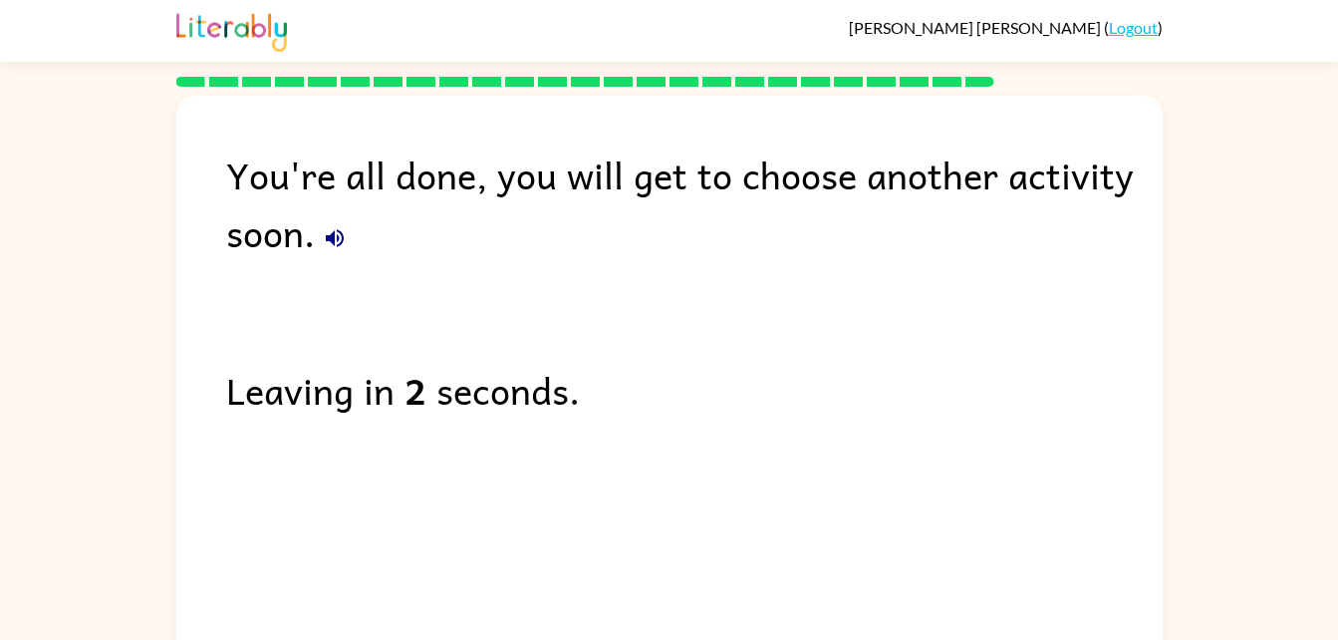
click at [331, 254] on button "button" at bounding box center [335, 238] width 40 height 40
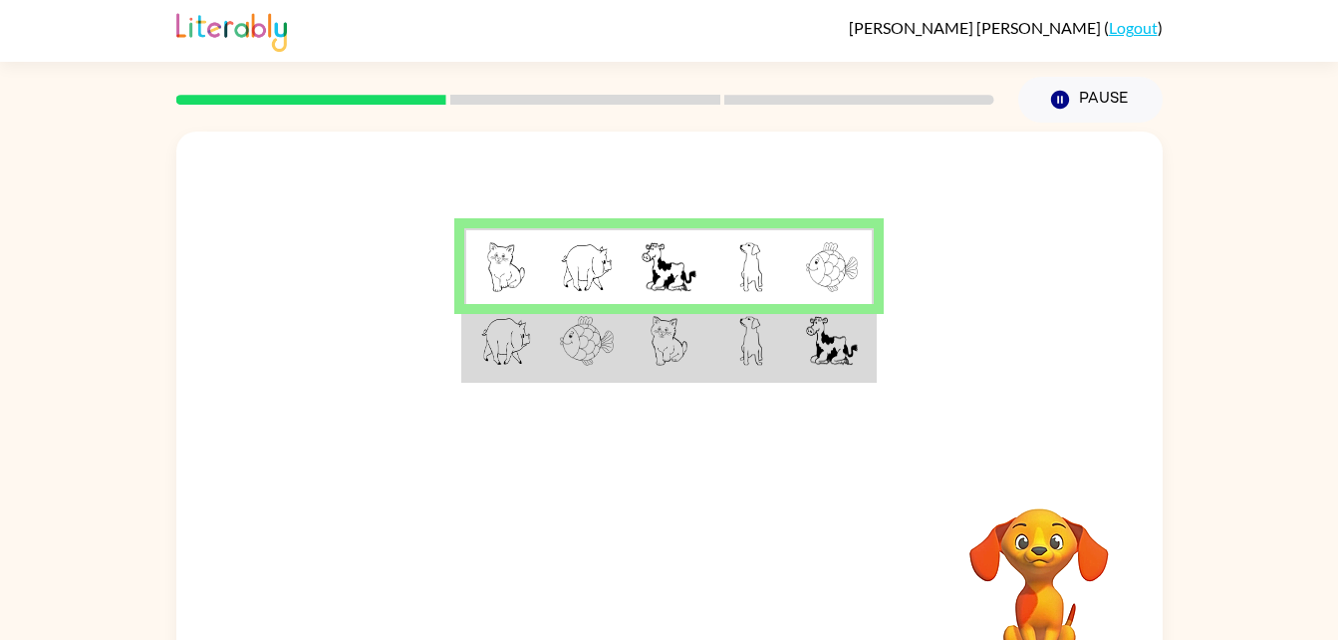
click at [821, 352] on img at bounding box center [832, 341] width 52 height 50
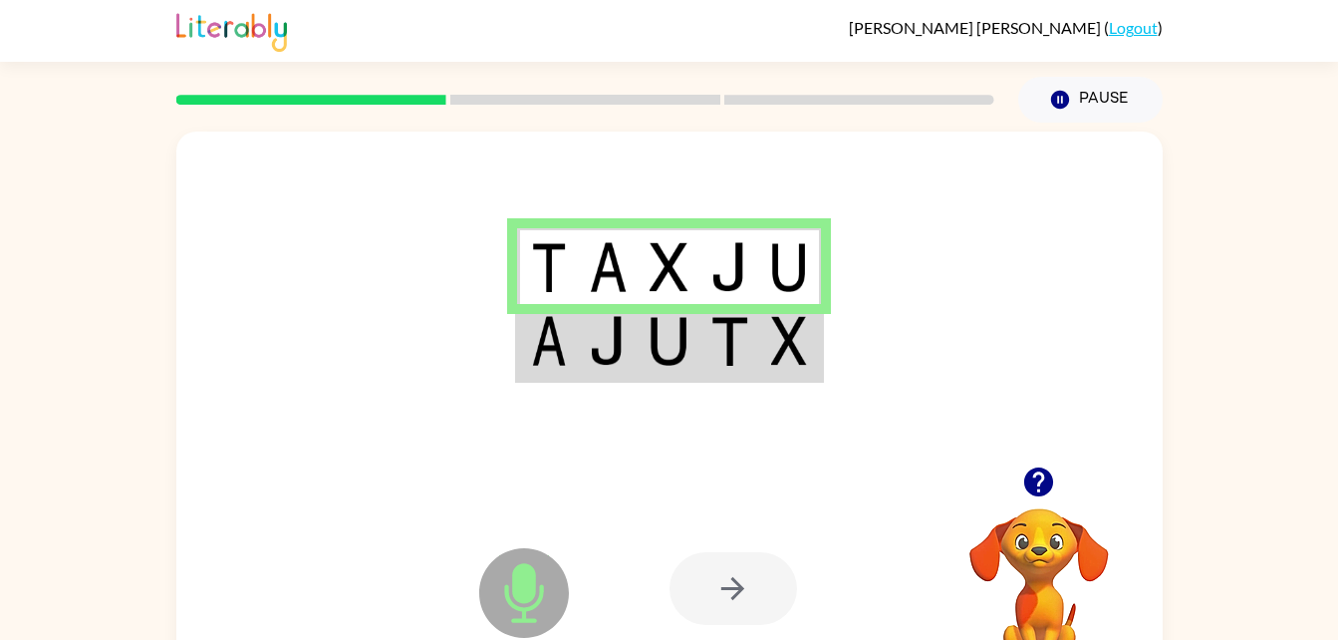
click at [722, 611] on div at bounding box center [734, 588] width 128 height 73
click at [722, 578] on div at bounding box center [734, 588] width 128 height 73
click at [692, 349] on td at bounding box center [669, 342] width 61 height 77
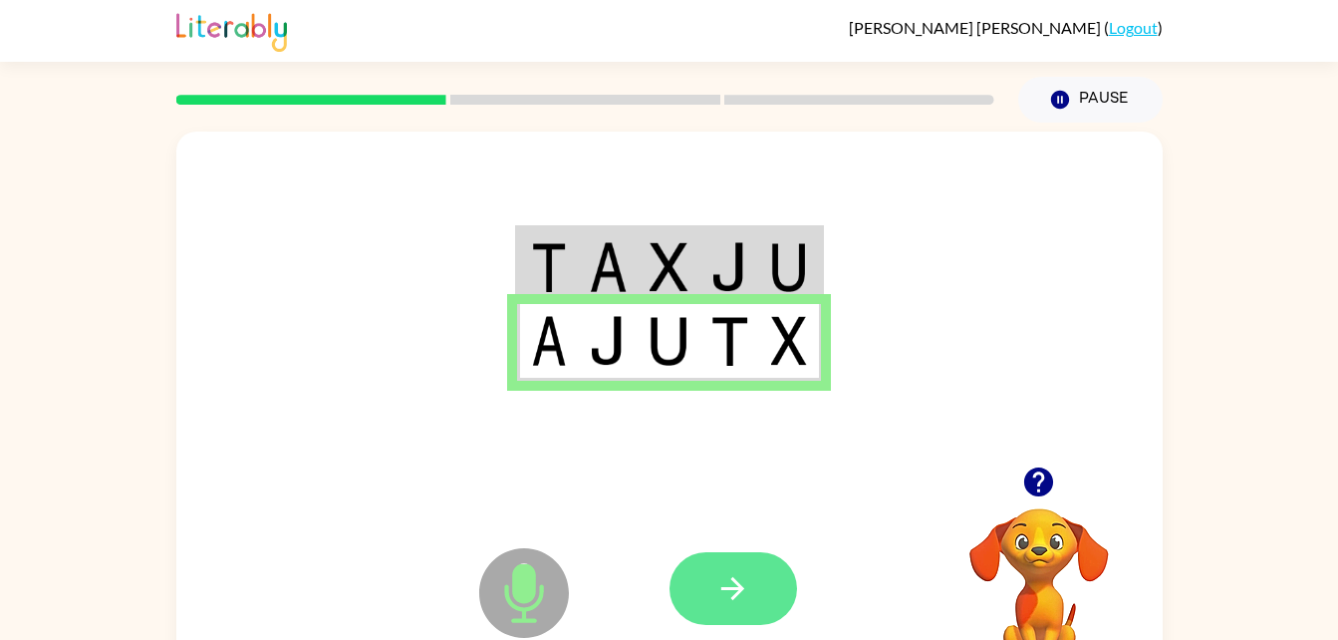
click at [747, 594] on icon "button" at bounding box center [733, 588] width 35 height 35
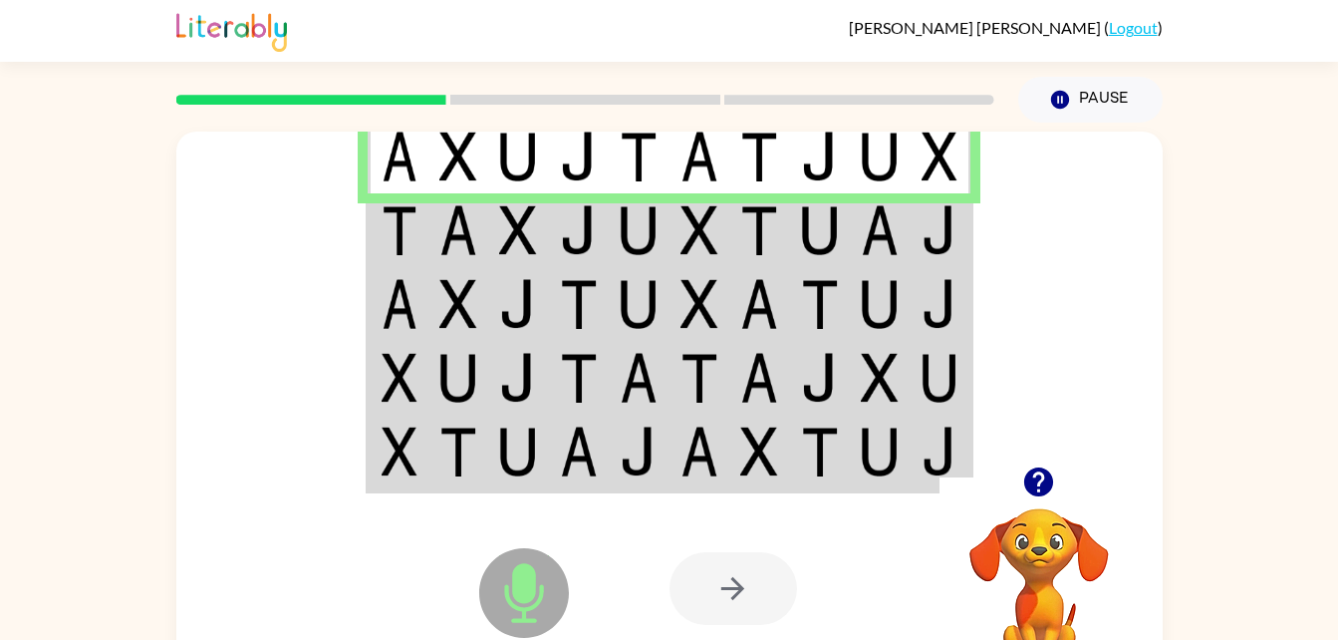
click at [599, 178] on td at bounding box center [579, 156] width 61 height 77
click at [832, 212] on img at bounding box center [820, 230] width 38 height 50
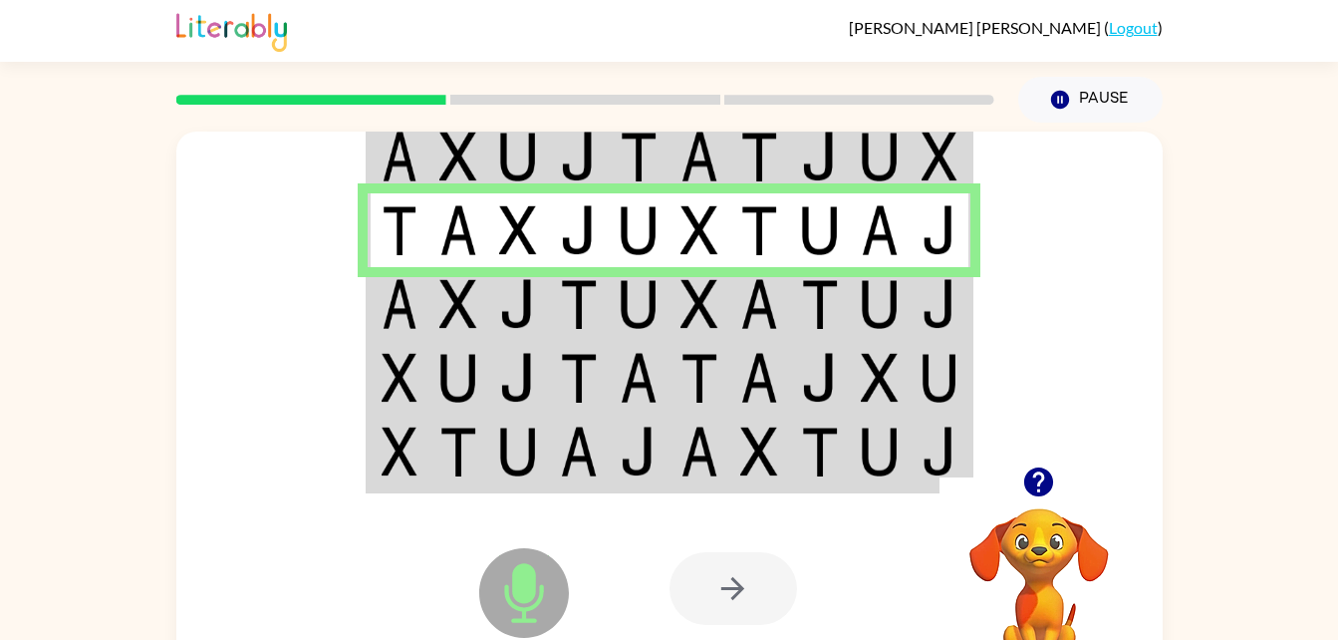
click at [810, 294] on img at bounding box center [820, 304] width 38 height 50
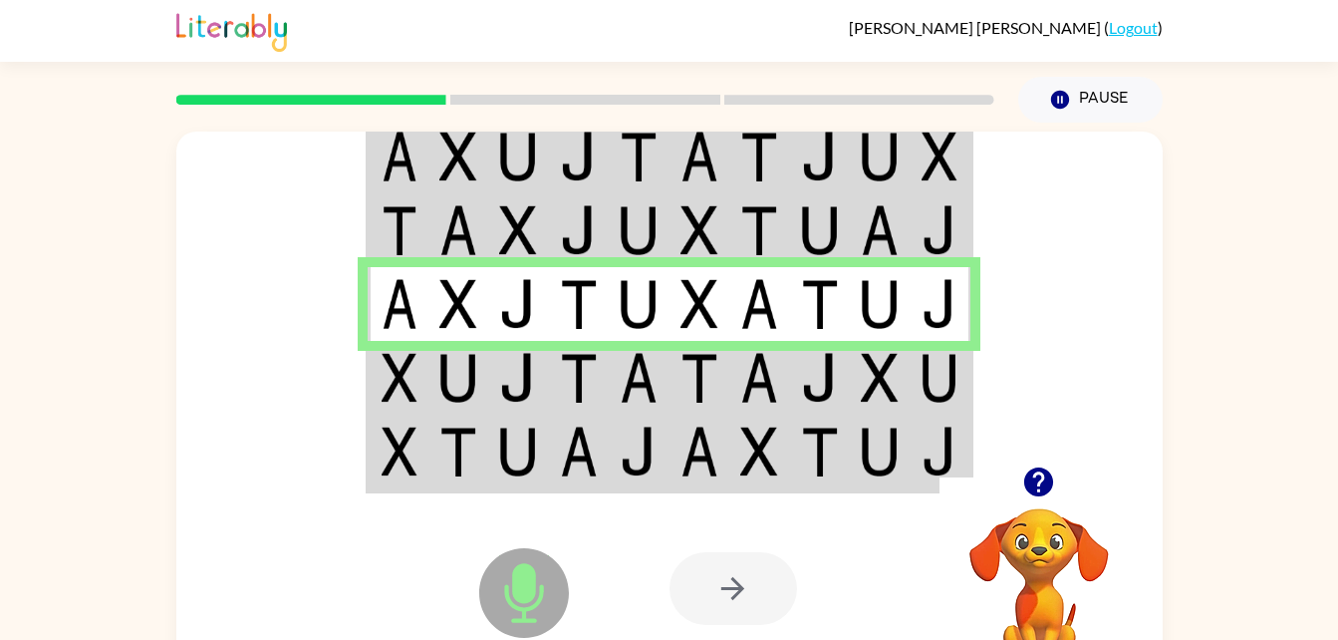
click at [920, 383] on td at bounding box center [941, 378] width 61 height 74
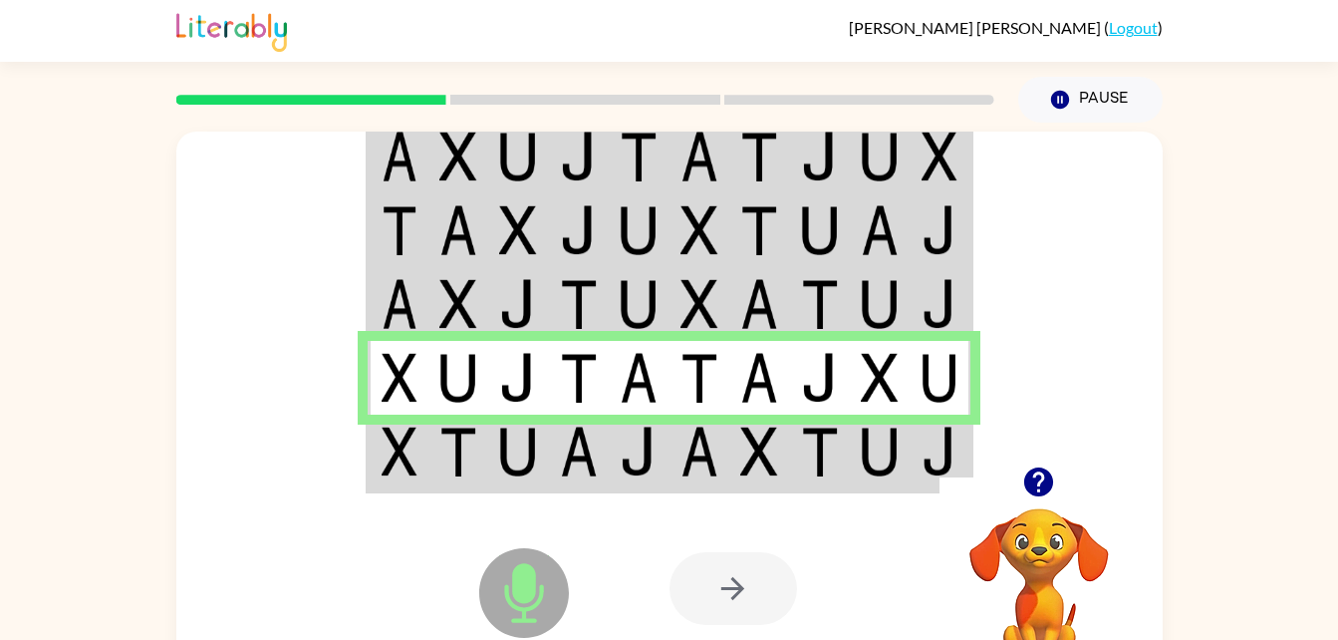
click at [874, 467] on img at bounding box center [880, 452] width 38 height 50
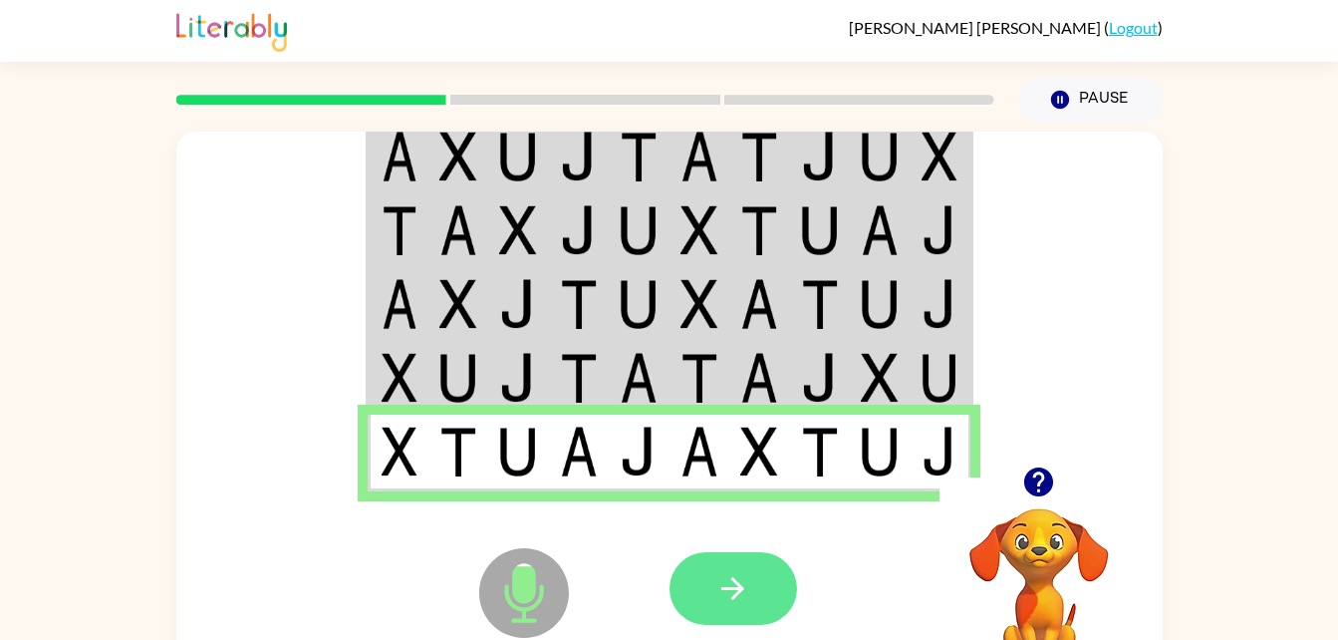
click at [750, 606] on button "button" at bounding box center [734, 588] width 128 height 73
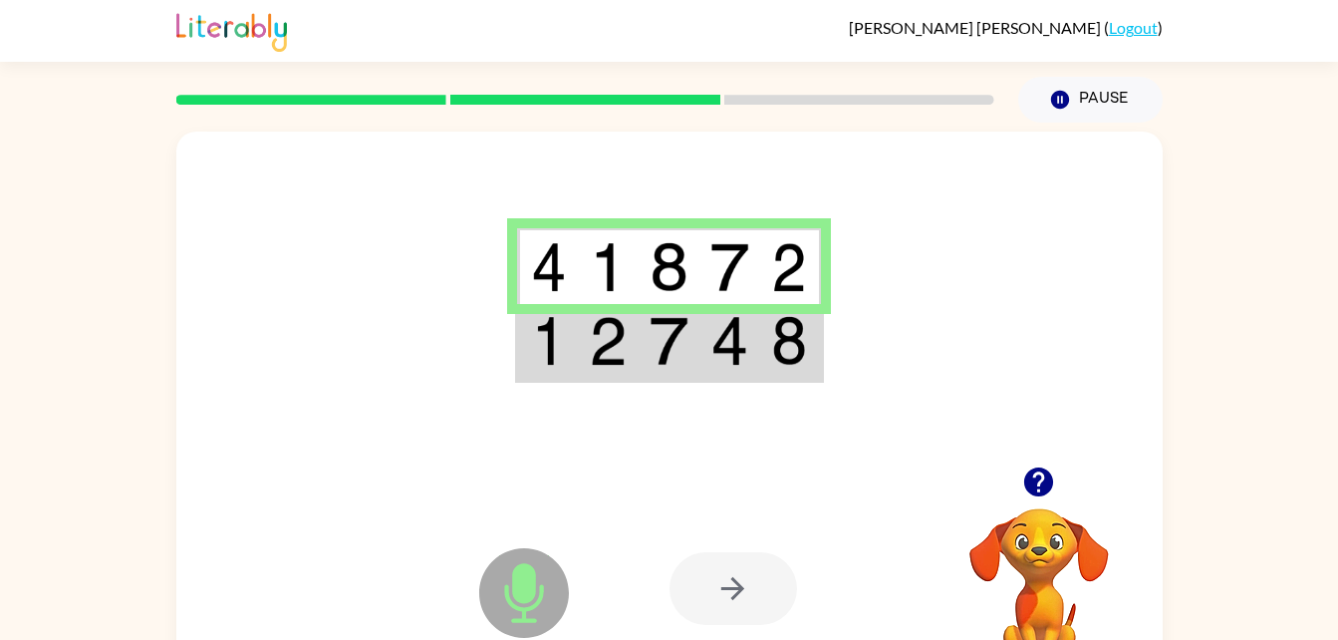
click at [668, 360] on img at bounding box center [669, 341] width 38 height 50
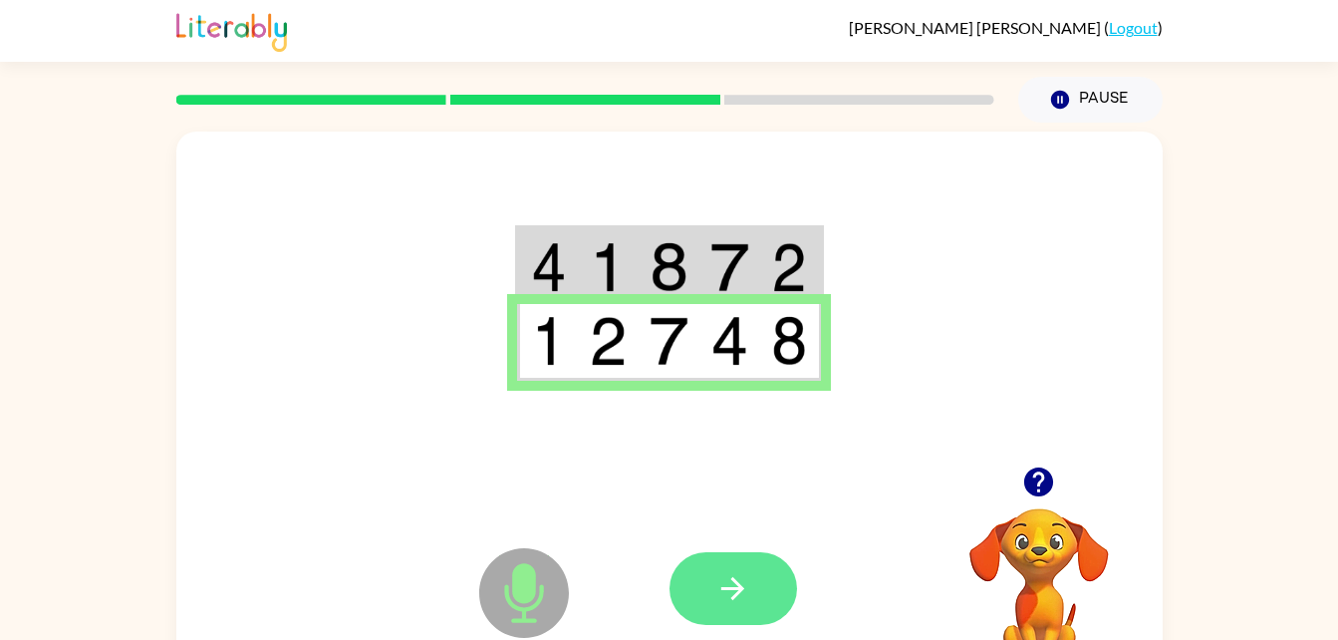
click at [756, 592] on button "button" at bounding box center [734, 588] width 128 height 73
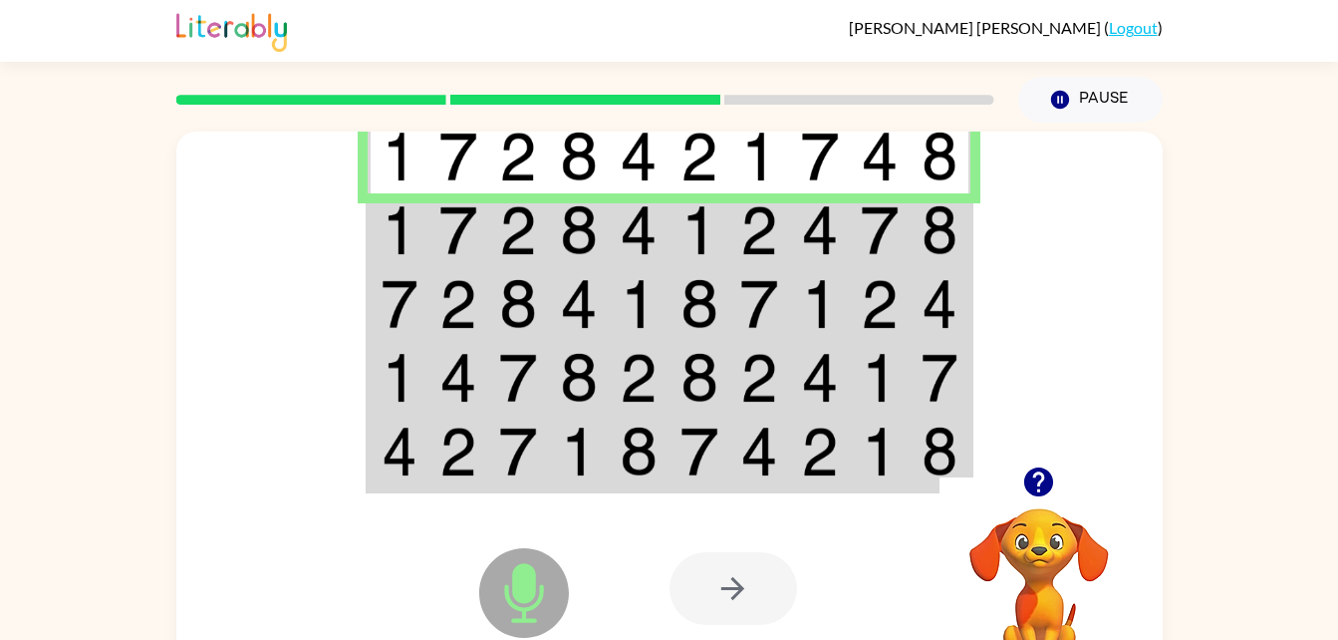
click at [857, 215] on td at bounding box center [880, 230] width 61 height 74
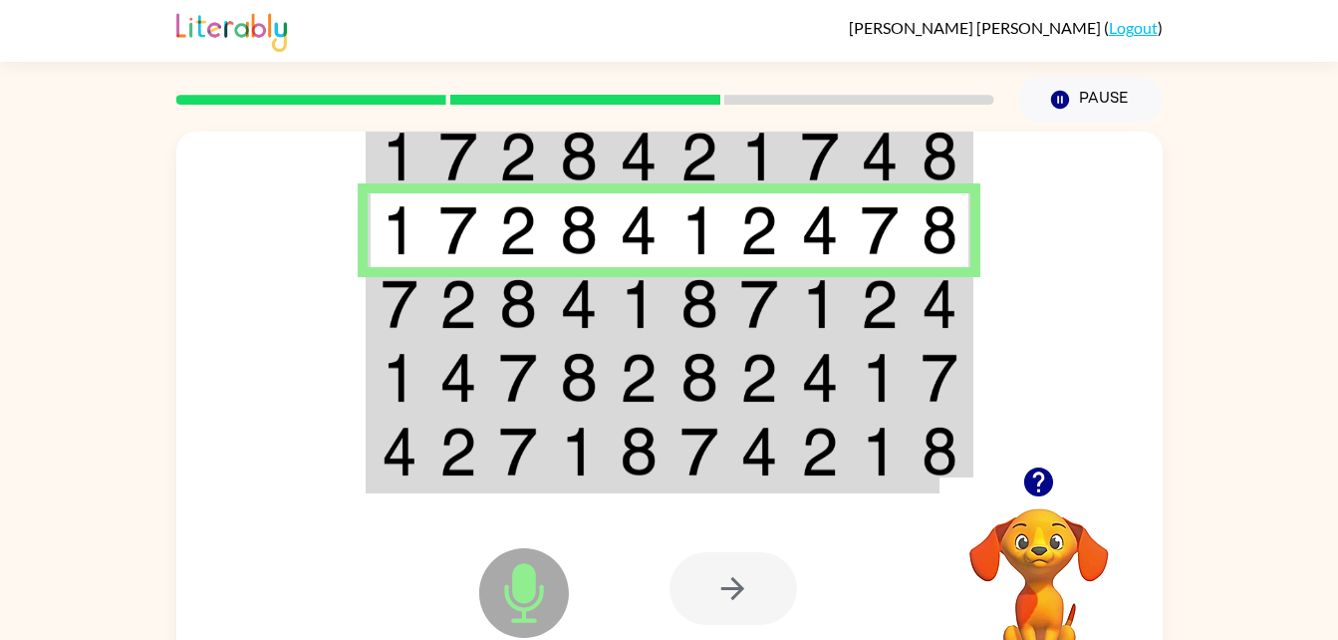
click at [806, 300] on img at bounding box center [820, 304] width 38 height 50
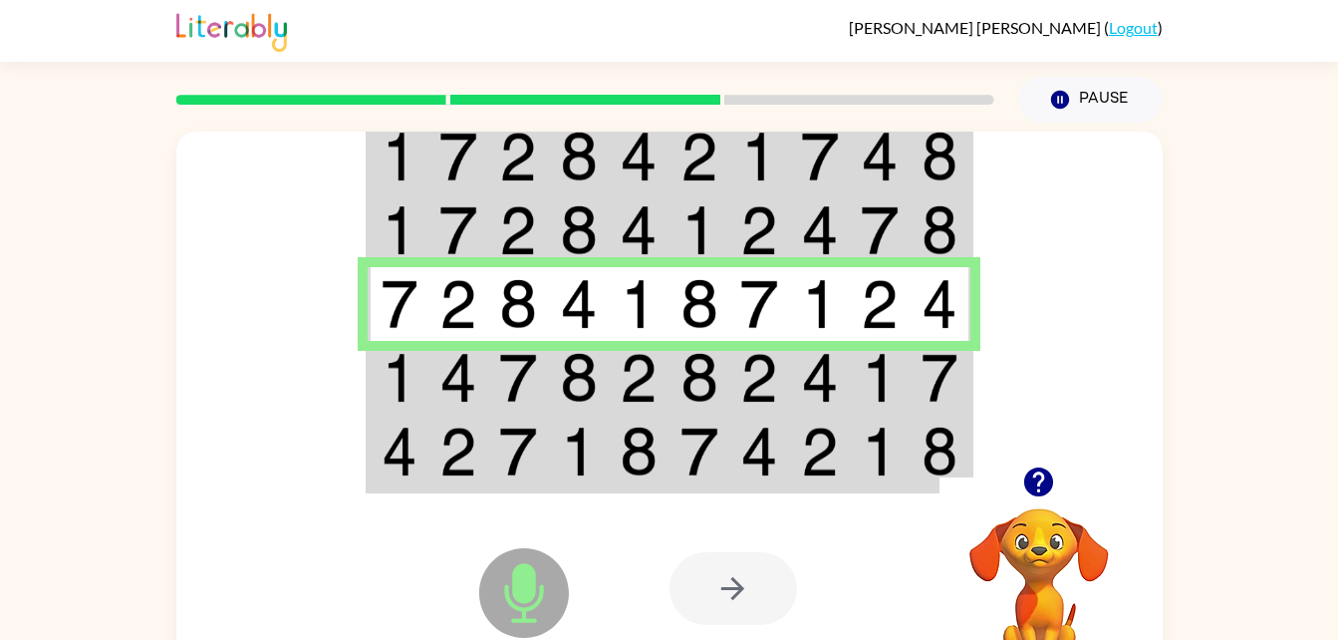
click at [405, 398] on img at bounding box center [400, 378] width 36 height 50
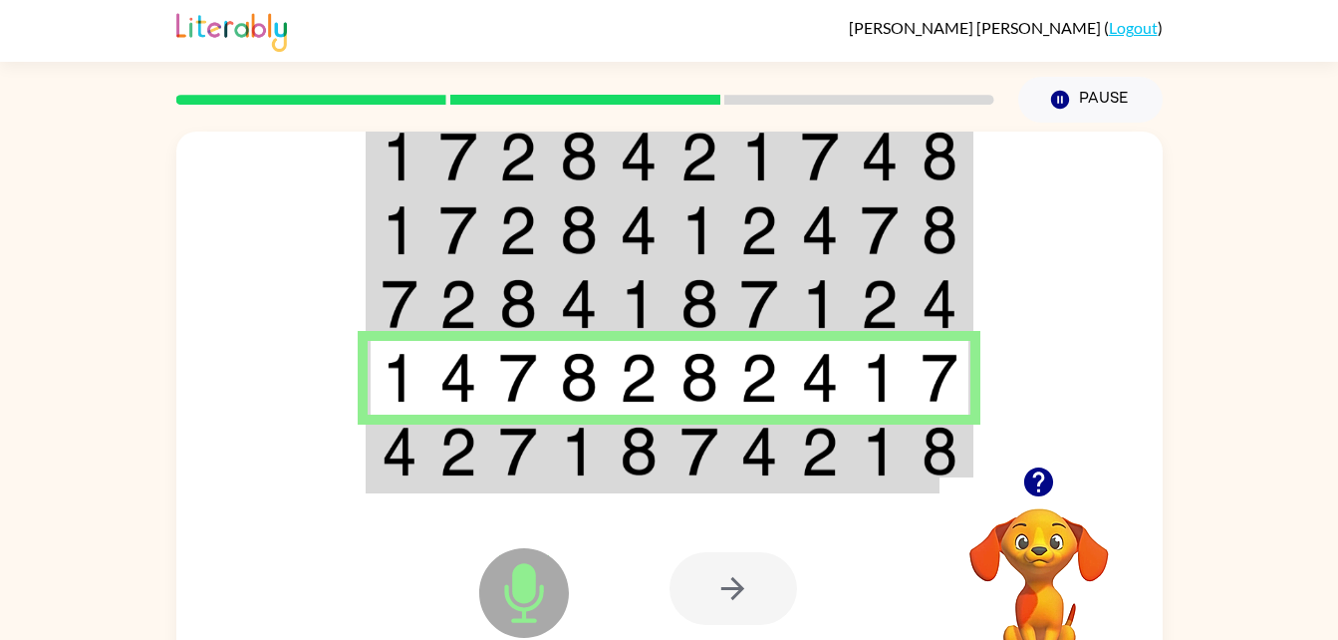
click at [574, 471] on img at bounding box center [579, 452] width 38 height 50
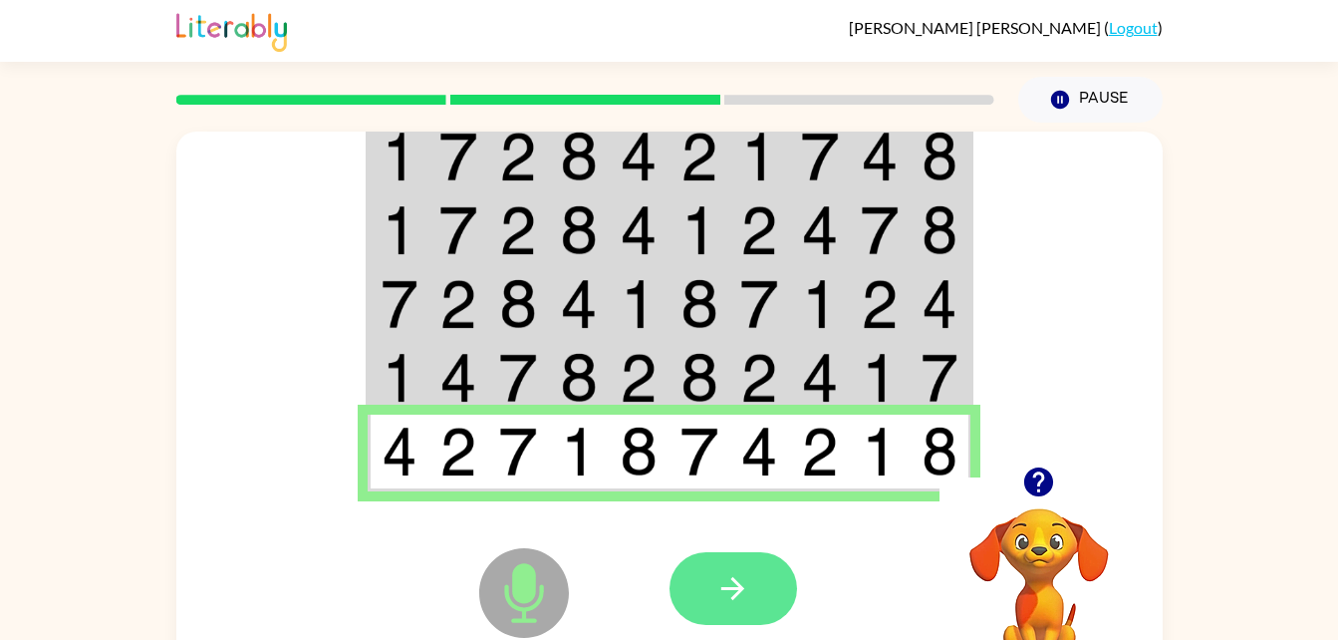
click at [727, 598] on icon "button" at bounding box center [733, 588] width 35 height 35
